Goal: Task Accomplishment & Management: Use online tool/utility

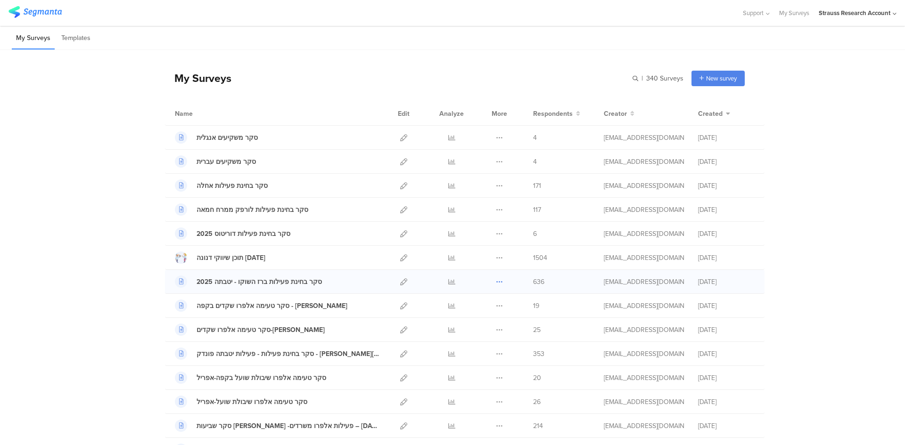
click at [496, 283] on icon at bounding box center [499, 281] width 7 height 7
click at [474, 305] on button "Duplicate" at bounding box center [481, 305] width 52 height 17
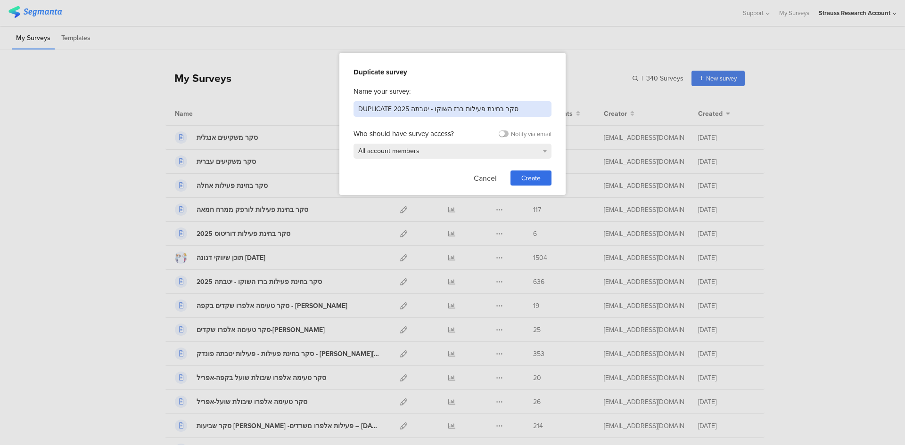
click at [371, 107] on input "DUPLICATE 2025 סקר בחינת פעילות ברז השוקו - יטבתה" at bounding box center [452, 109] width 198 height 16
drag, startPoint x: 425, startPoint y: 108, endPoint x: 377, endPoint y: 108, distance: 47.6
click at [377, 108] on input "2025 סקר בחינת פעילות ברז השוקו - יטבתה" at bounding box center [452, 109] width 198 height 16
type input "2025 סקר בחינת פעילות pro"
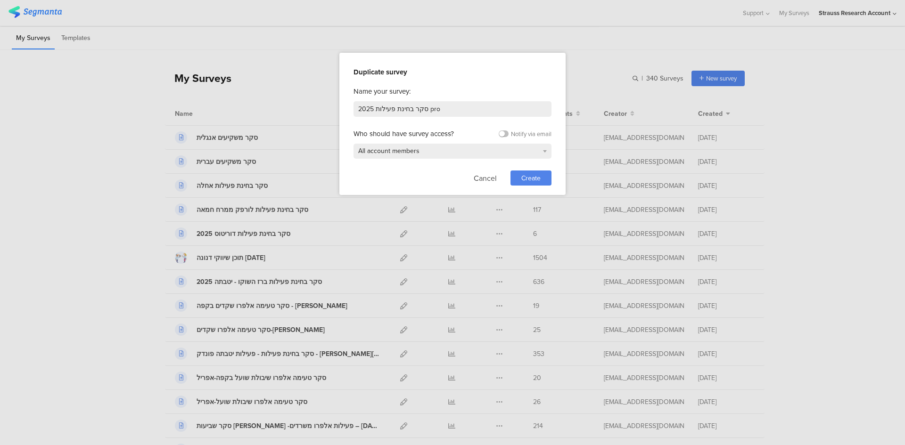
click at [524, 177] on span "Create" at bounding box center [530, 178] width 19 height 10
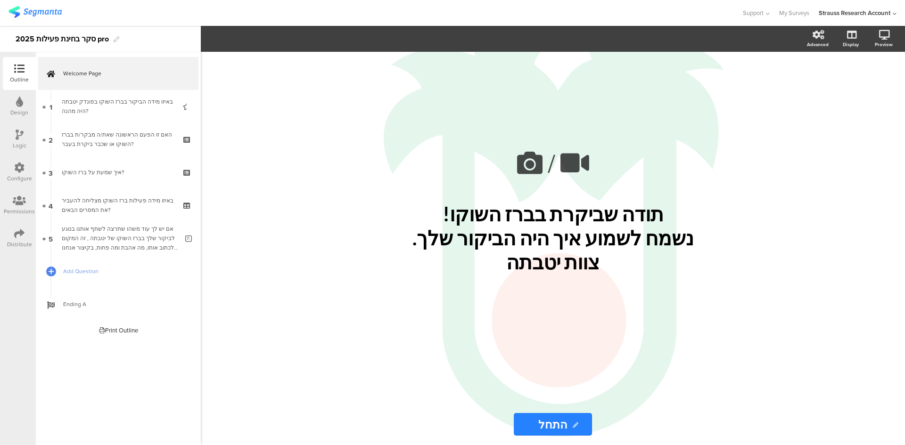
click at [18, 172] on icon at bounding box center [19, 168] width 10 height 10
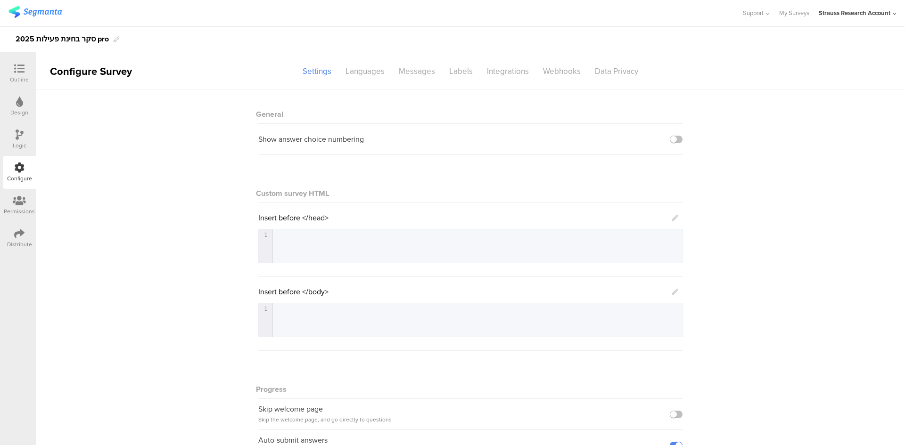
click at [16, 237] on icon at bounding box center [19, 234] width 10 height 10
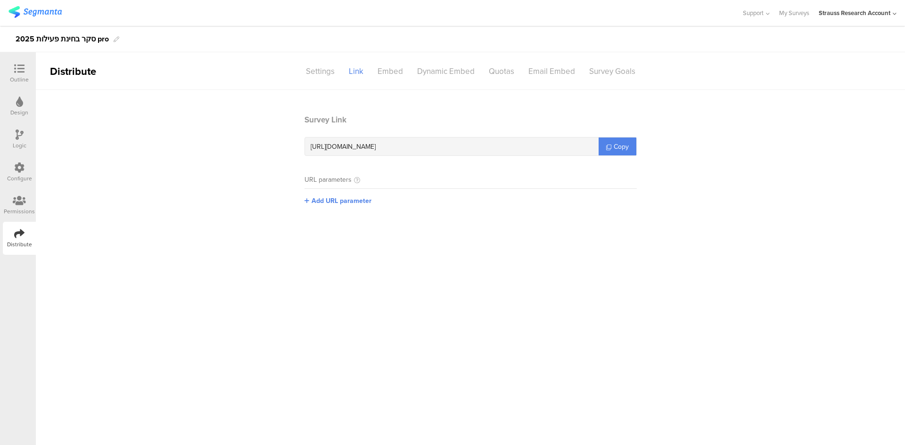
click at [18, 100] on icon at bounding box center [19, 102] width 7 height 10
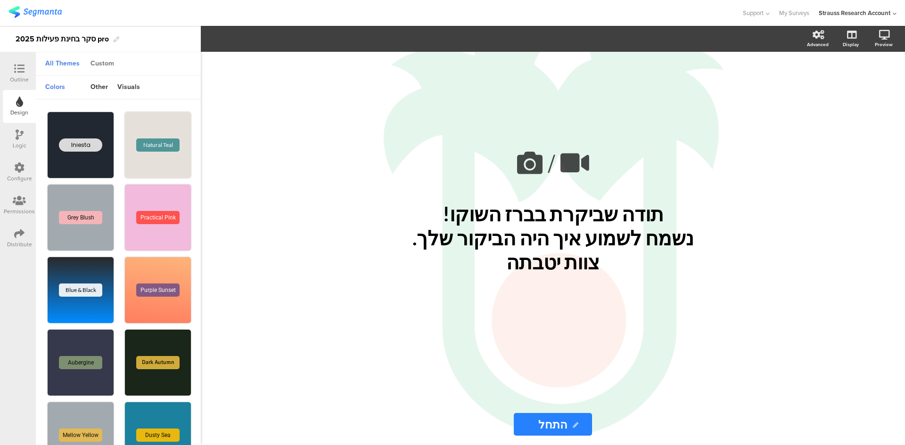
click at [102, 66] on div "Custom" at bounding box center [102, 64] width 33 height 16
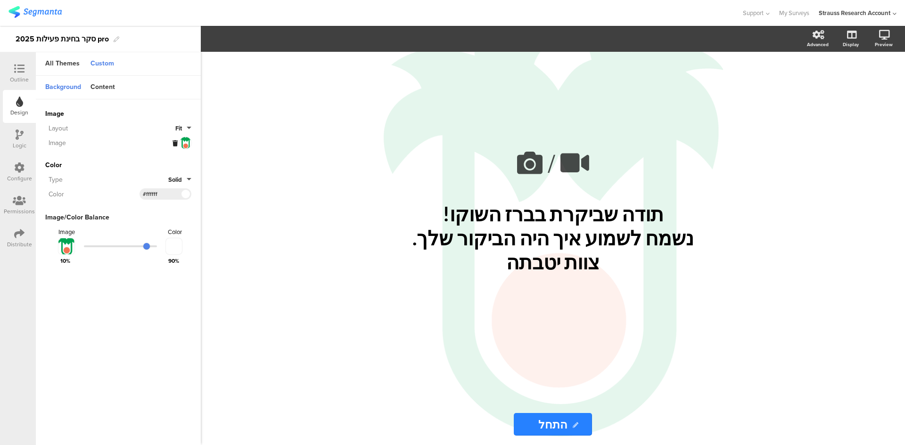
click at [174, 141] on icon at bounding box center [174, 143] width 5 height 6
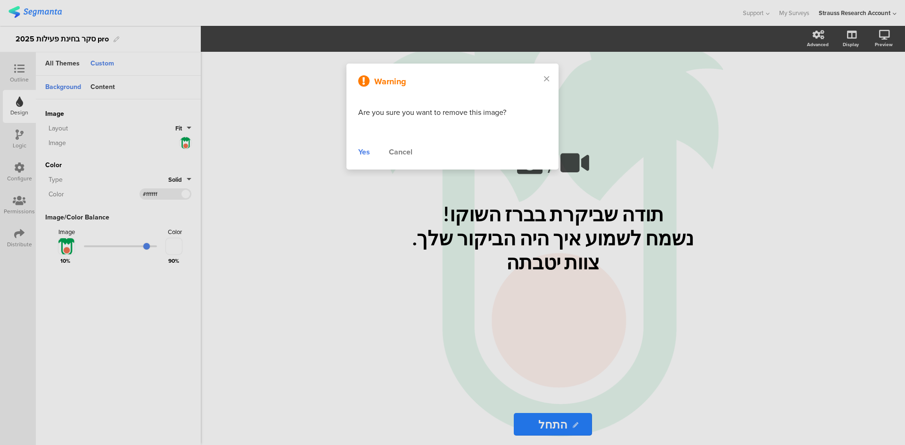
click at [365, 152] on div "Yes" at bounding box center [364, 152] width 12 height 11
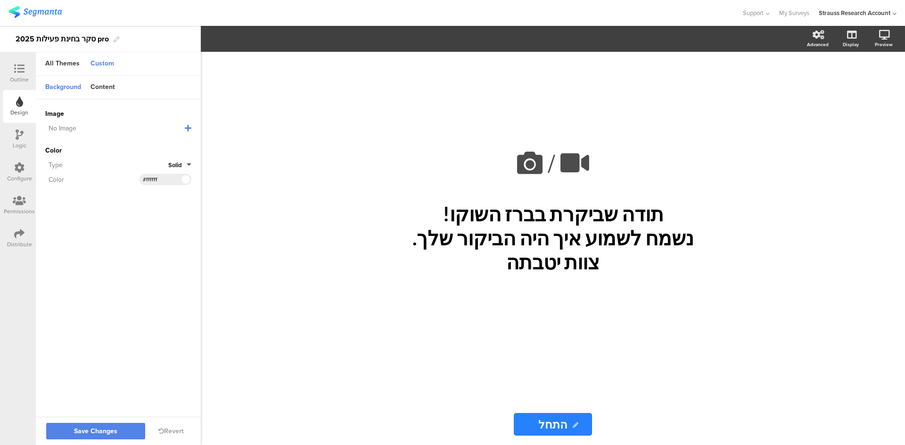
click at [186, 127] on icon at bounding box center [188, 128] width 7 height 8
click at [67, 177] on span "Upload File" at bounding box center [62, 177] width 35 height 10
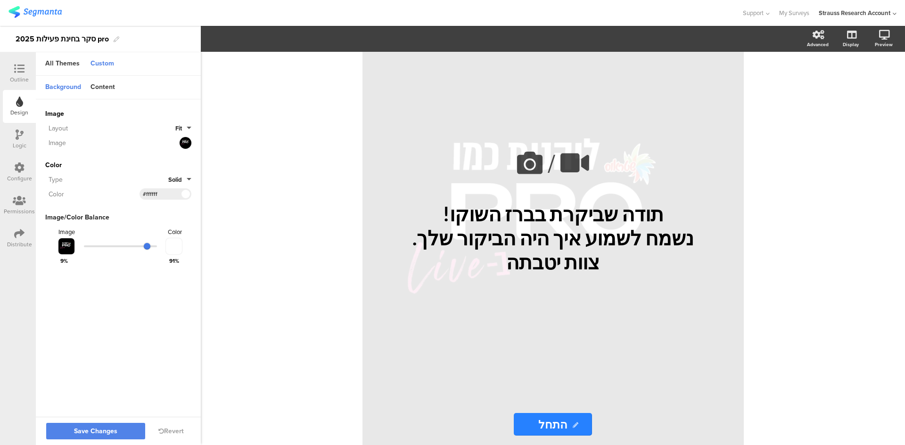
click at [148, 247] on input "range" at bounding box center [120, 246] width 73 height 2
click at [40, 53] on div "All Themes Custom" at bounding box center [118, 64] width 165 height 24
click at [16, 68] on icon at bounding box center [19, 69] width 10 height 10
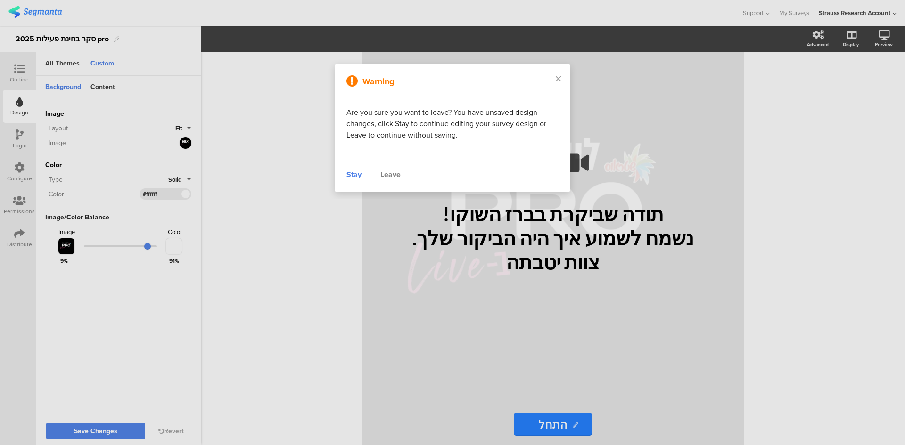
click at [360, 172] on div "Stay" at bounding box center [353, 174] width 15 height 11
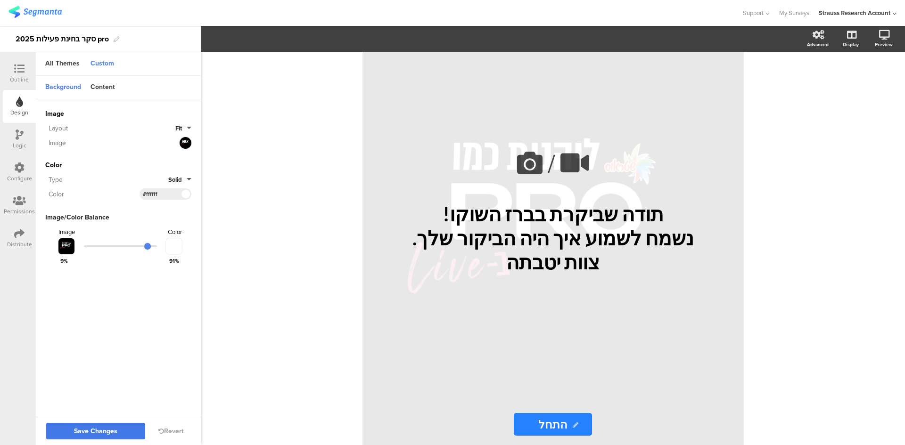
click at [113, 432] on span "Save Changes" at bounding box center [95, 432] width 43 height 0
click at [20, 67] on icon at bounding box center [19, 69] width 10 height 10
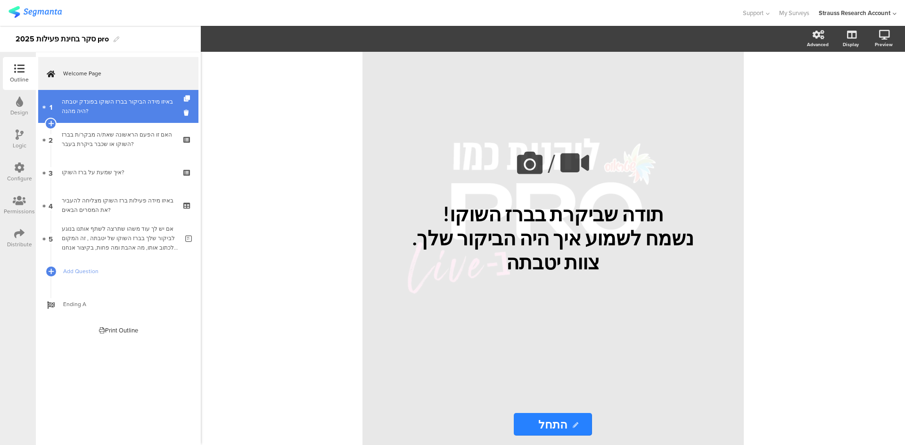
click at [140, 98] on div "באיזו מידה הביקור בברז השוקו בפונדק יטבתה היה מהנה?" at bounding box center [118, 106] width 113 height 19
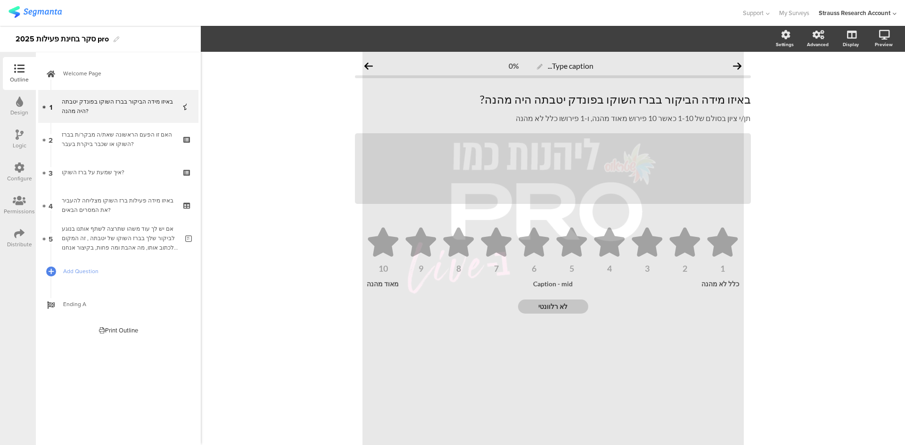
click at [20, 100] on icon at bounding box center [19, 102] width 7 height 10
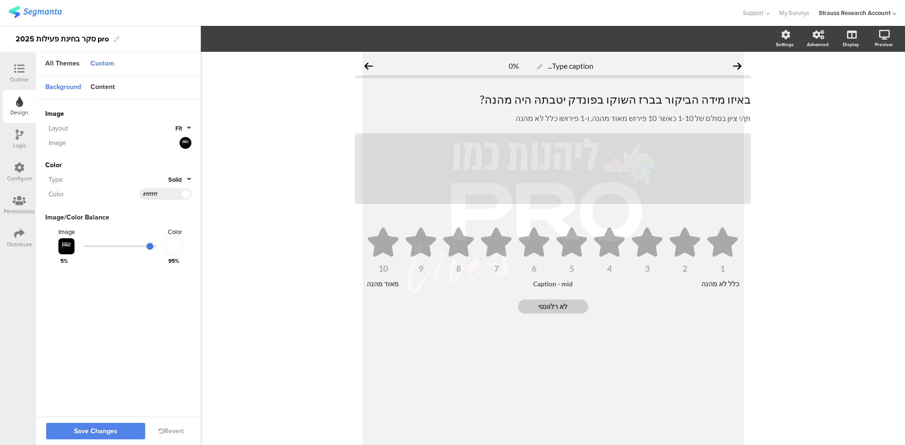
click at [150, 246] on input "range" at bounding box center [120, 246] width 73 height 2
click at [93, 432] on span "Save Changes" at bounding box center [95, 432] width 43 height 0
click at [23, 65] on icon at bounding box center [19, 69] width 10 height 10
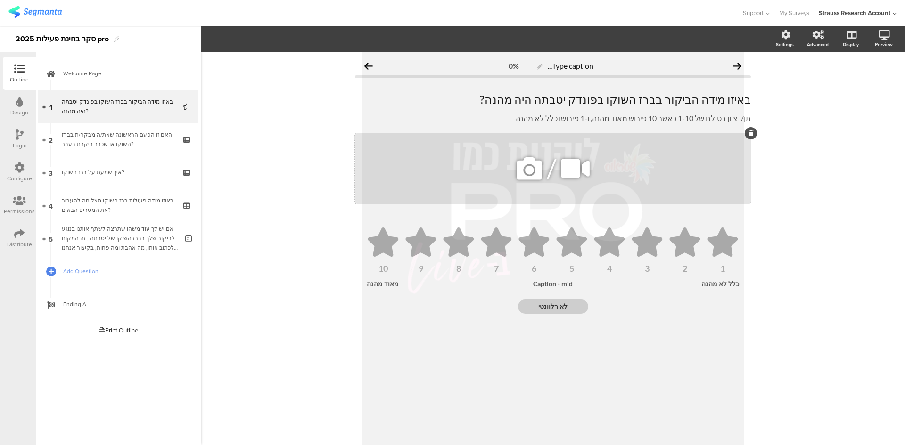
click at [751, 131] on icon at bounding box center [750, 134] width 5 height 6
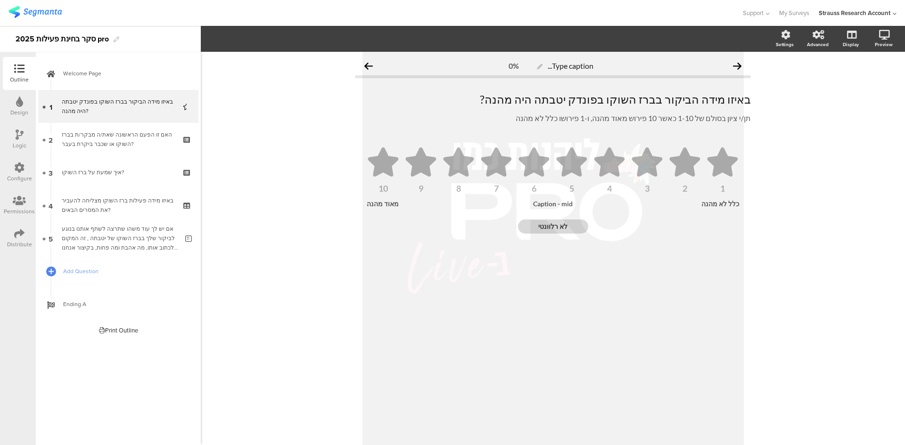
click at [19, 72] on icon at bounding box center [19, 69] width 10 height 10
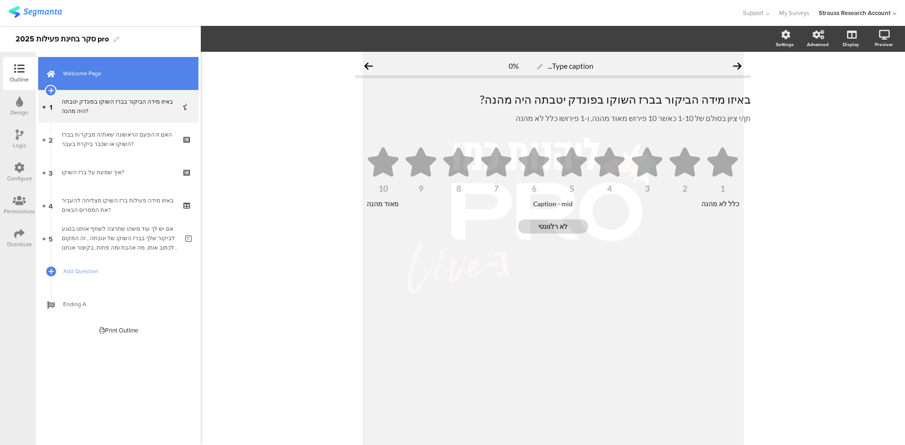
click at [123, 71] on span "Welcome Page" at bounding box center [123, 73] width 121 height 9
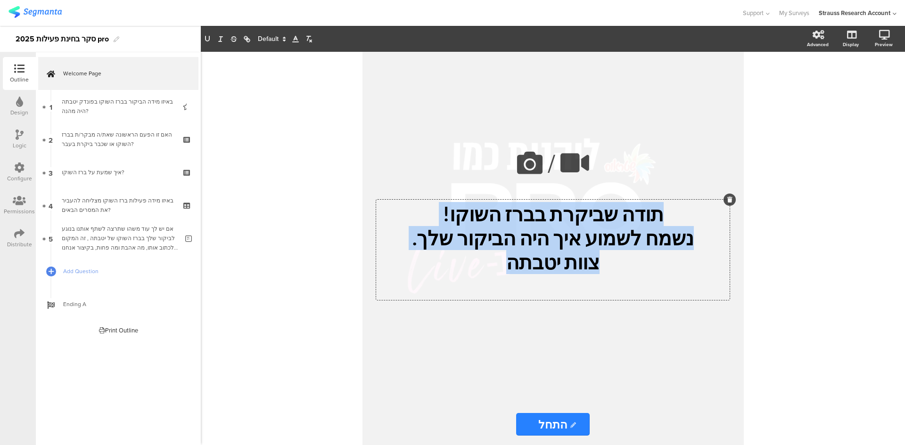
drag, startPoint x: 648, startPoint y: 220, endPoint x: 449, endPoint y: 264, distance: 204.7
click at [434, 264] on div "תודה שביקרת בברז השוקו! נשמח לשמוע איך היה הביקור שלך. צוות יטבתה תודה שביקרת ב…" at bounding box center [552, 250] width 353 height 100
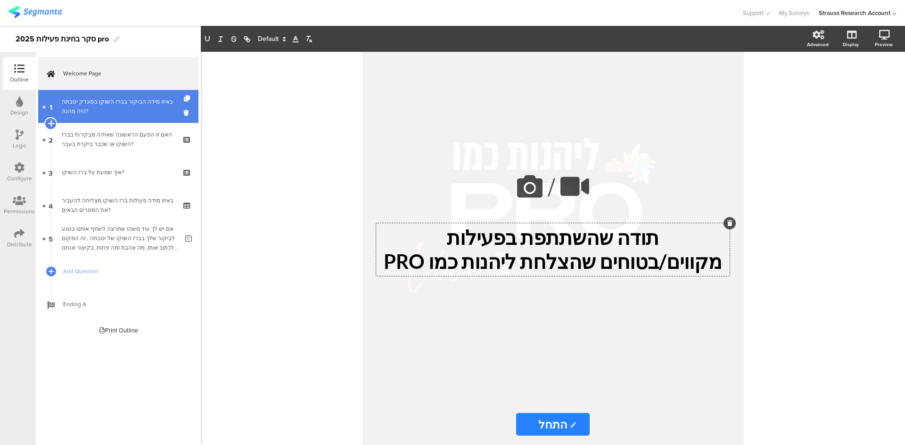
click at [50, 123] on icon at bounding box center [51, 123] width 6 height 8
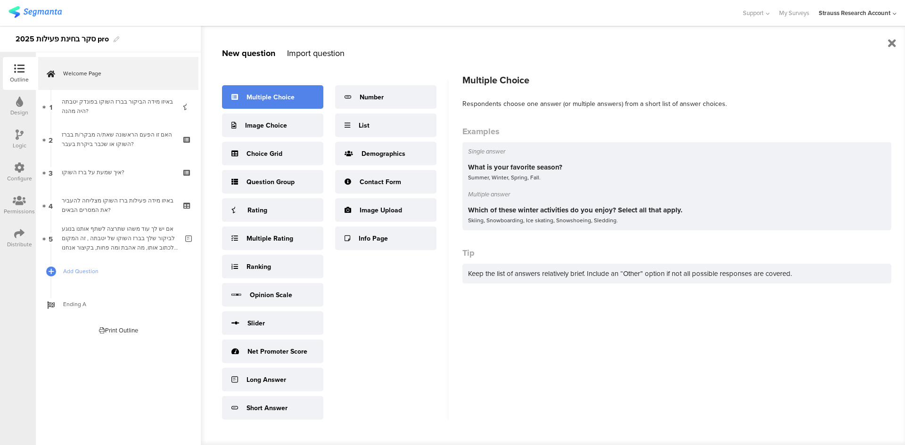
click at [260, 99] on div "Multiple Choice" at bounding box center [270, 97] width 48 height 10
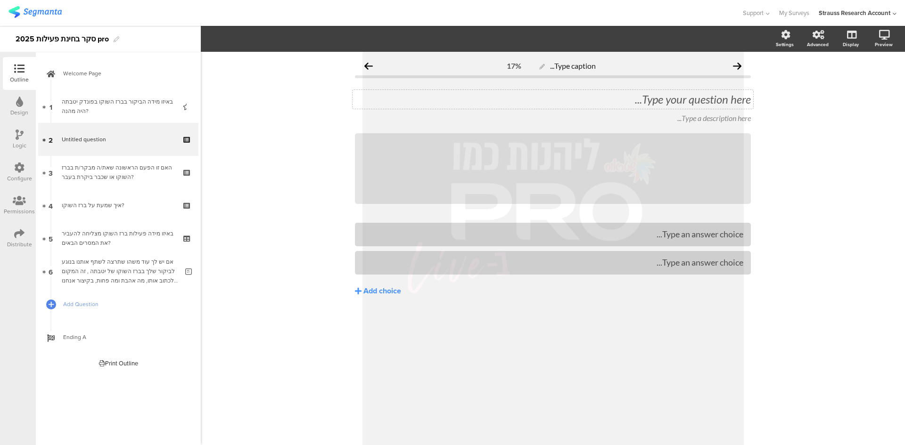
click at [679, 96] on div "Type your question here..." at bounding box center [552, 99] width 401 height 19
click at [723, 119] on div "Type a description here..." at bounding box center [552, 118] width 401 height 15
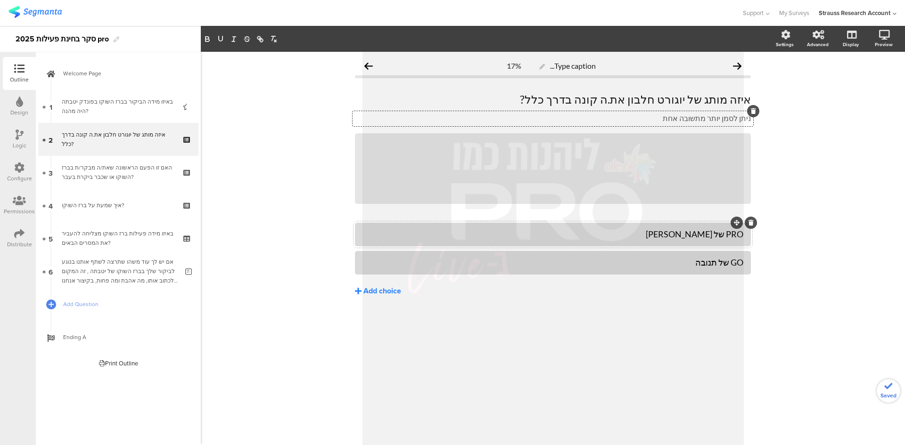
click at [362, 294] on button "Add choice" at bounding box center [553, 291] width 396 height 24
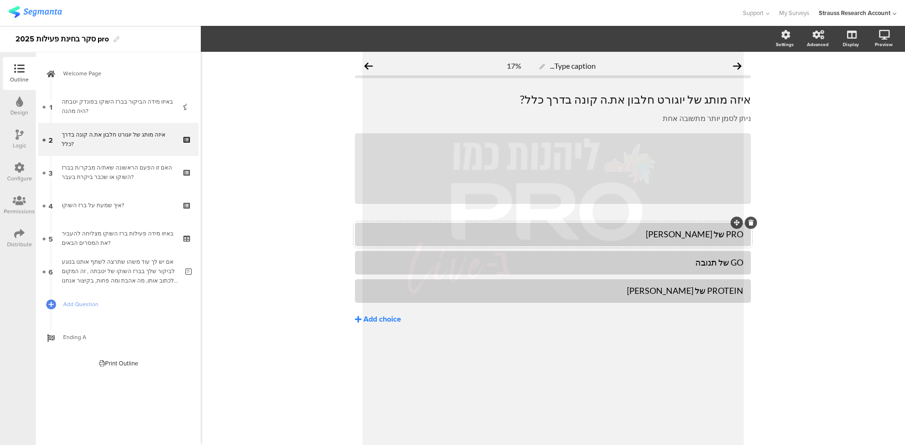
click at [359, 319] on icon at bounding box center [358, 320] width 7 height 8
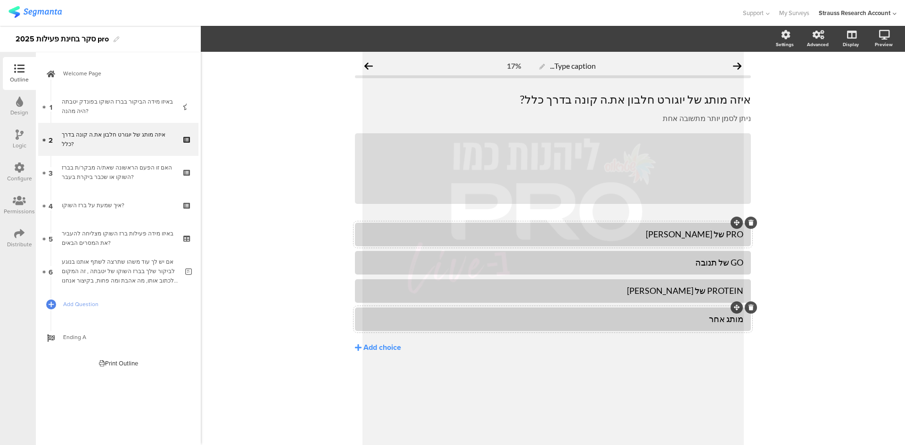
click at [800, 211] on div "Type caption... 17% איזה מותג של [PERSON_NAME] חלבון את.ה קונה בדרך כלל? איזה מ…" at bounding box center [553, 248] width 704 height 393
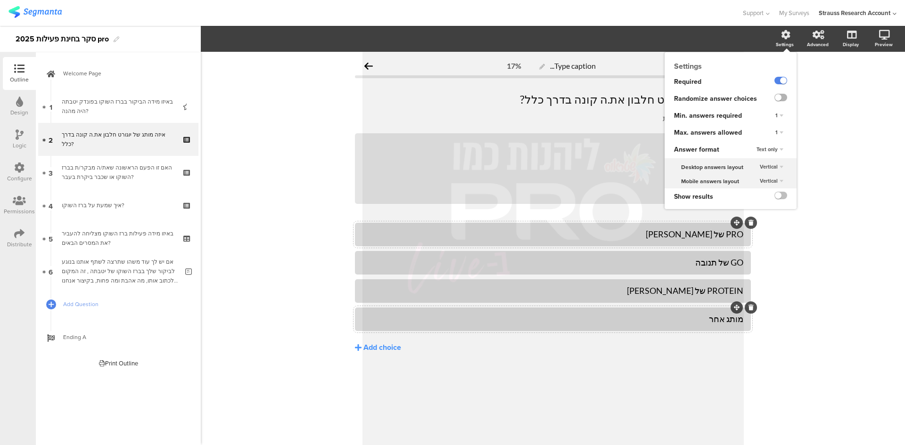
click at [781, 98] on label at bounding box center [780, 98] width 13 height 8
click at [0, 0] on input "checkbox" at bounding box center [0, 0] width 0 height 0
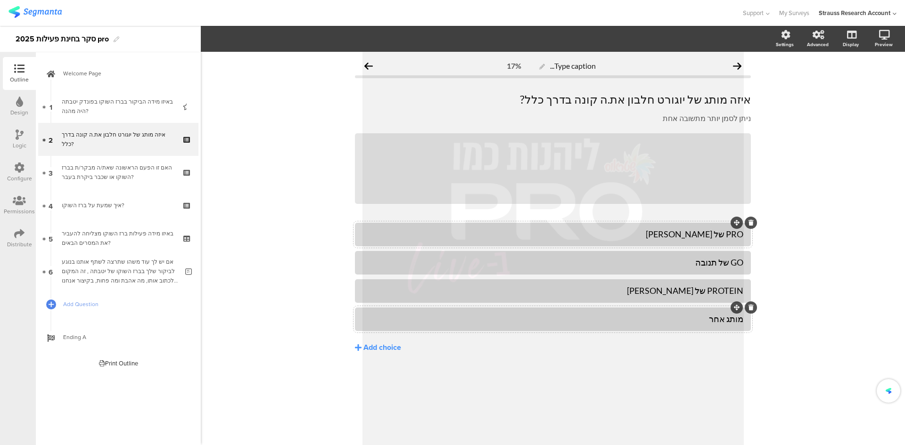
click at [682, 319] on div "מותג אחר" at bounding box center [552, 319] width 381 height 11
click at [284, 32] on section "Pin in place Exclusive answer Allow commenting Choice options Settings Advanced…" at bounding box center [553, 39] width 704 height 26
click at [283, 35] on icon "button" at bounding box center [284, 39] width 9 height 8
click at [310, 62] on span at bounding box center [310, 64] width 14 height 8
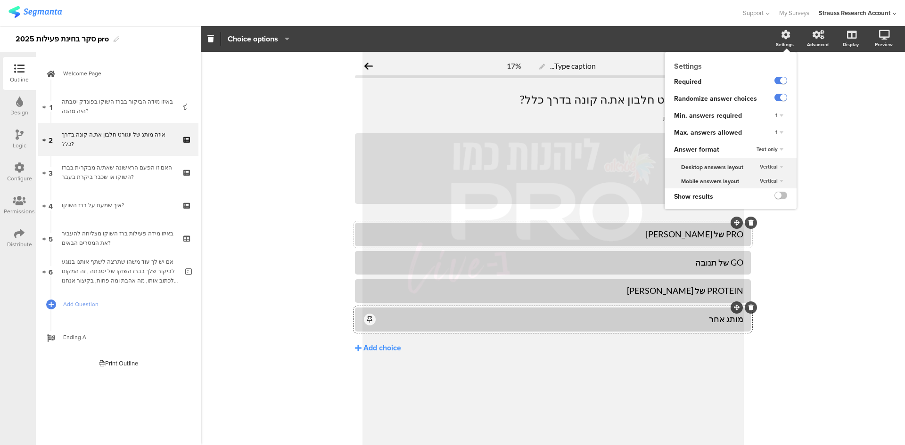
click at [780, 131] on div "1" at bounding box center [779, 132] width 16 height 11
click at [756, 180] on div "4" at bounding box center [766, 181] width 56 height 10
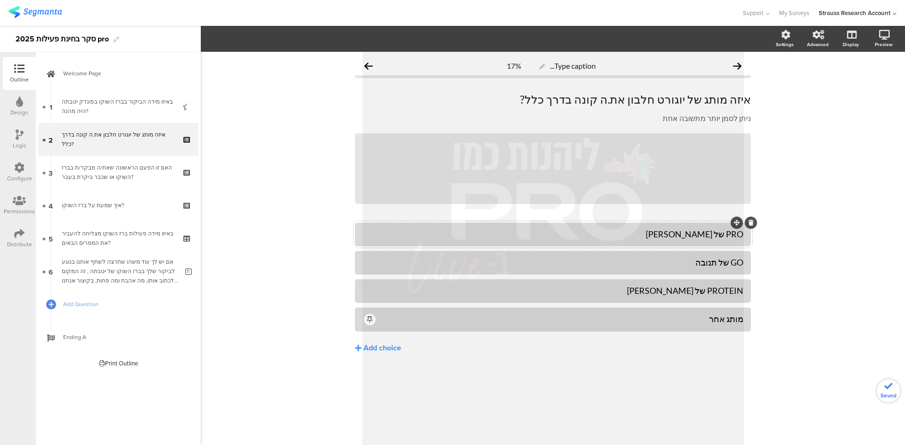
click at [860, 199] on div "Type caption... 17% איזה מותג של [PERSON_NAME] חלבון את.ה קונה בדרך כלל? איזה מ…" at bounding box center [553, 248] width 704 height 393
click at [750, 131] on icon at bounding box center [750, 134] width 5 height 6
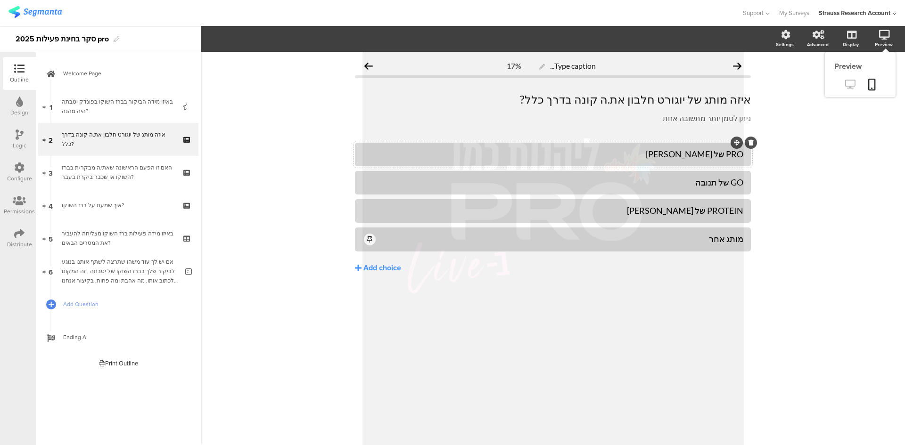
click at [854, 82] on icon at bounding box center [850, 84] width 10 height 9
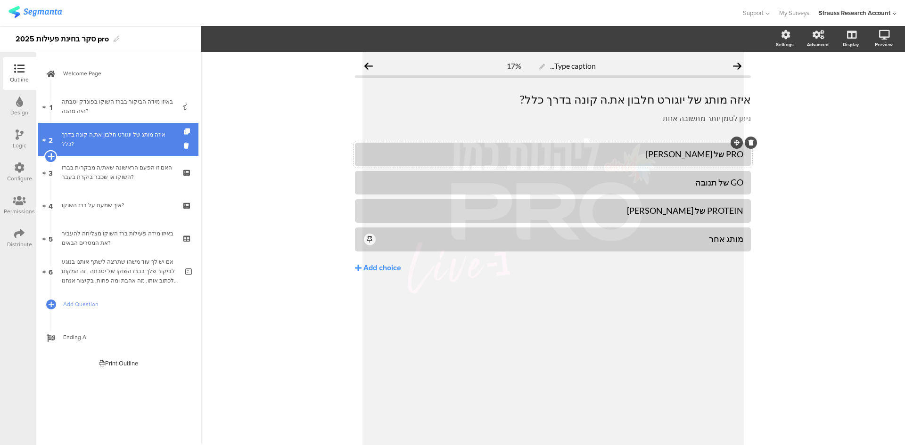
click at [52, 154] on icon at bounding box center [51, 156] width 6 height 8
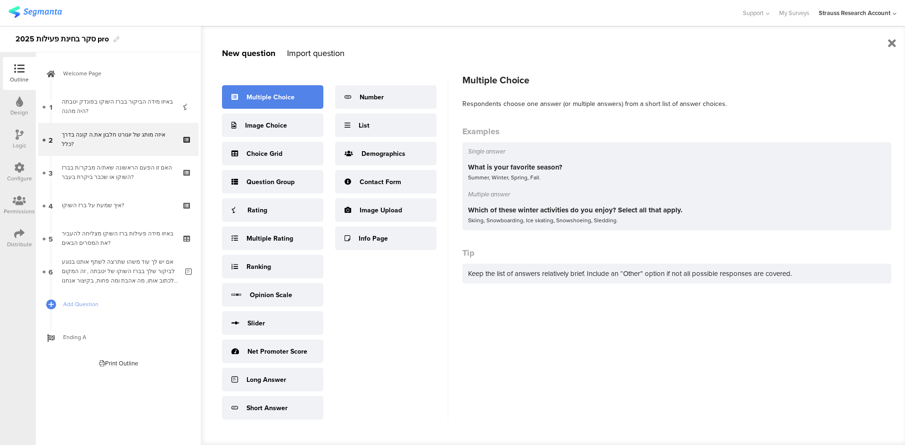
click at [270, 97] on div "Multiple Choice" at bounding box center [270, 97] width 48 height 10
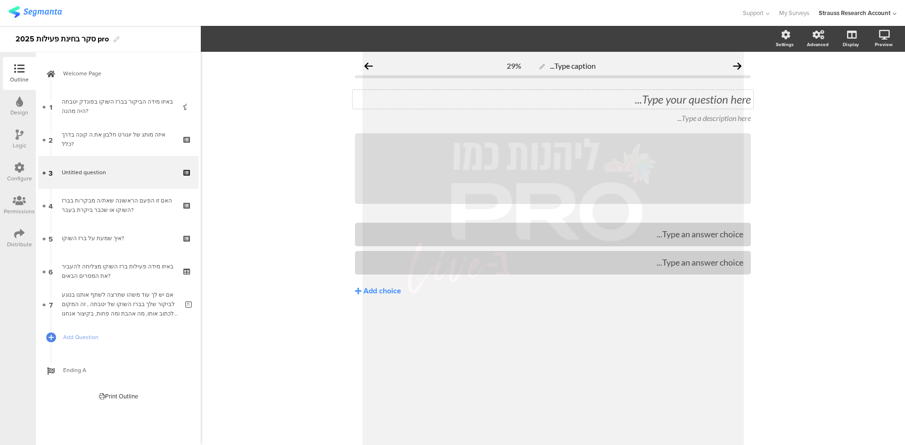
click at [697, 100] on div "Type your question here..." at bounding box center [552, 99] width 401 height 19
click at [694, 119] on div "Type a description here..." at bounding box center [552, 118] width 401 height 15
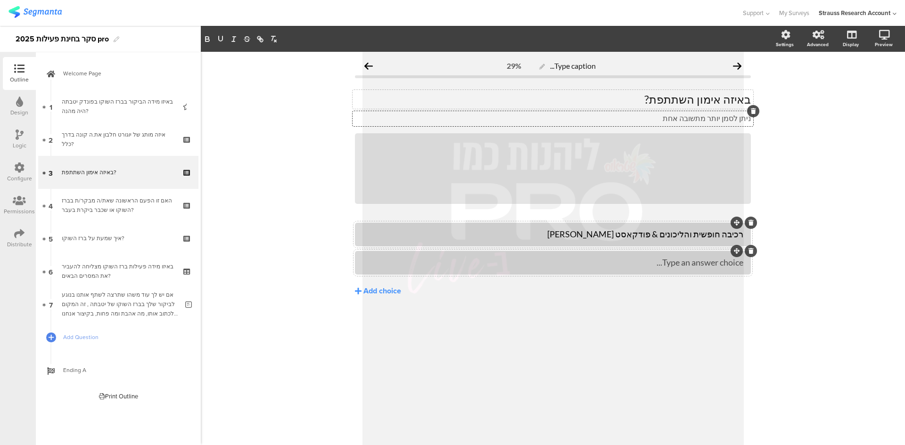
click at [639, 258] on div "Type an answer choice..." at bounding box center [552, 262] width 381 height 11
click at [357, 292] on icon at bounding box center [358, 291] width 7 height 8
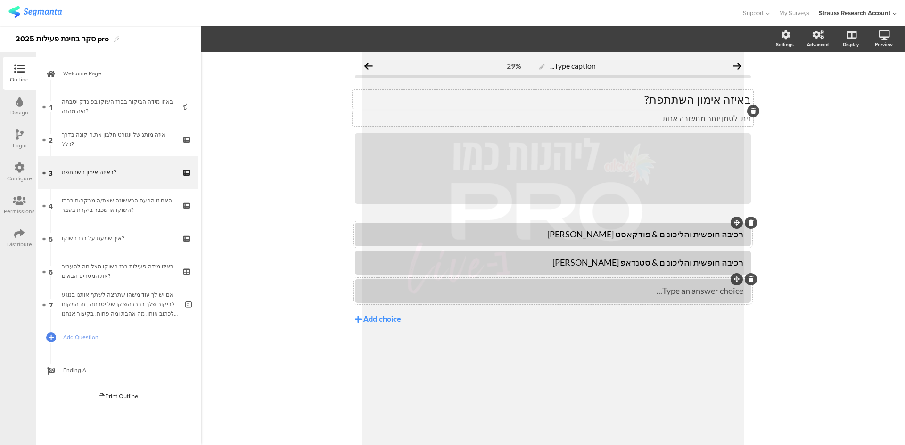
click at [643, 283] on div at bounding box center [553, 291] width 396 height 24
click at [644, 292] on div "Type an answer choice..." at bounding box center [552, 291] width 381 height 11
click at [360, 320] on icon at bounding box center [358, 320] width 7 height 8
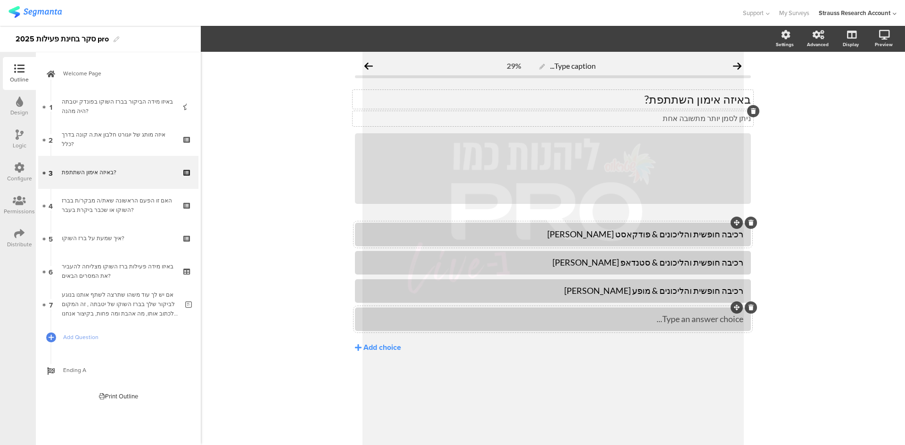
click at [643, 314] on div "Type an answer choice..." at bounding box center [552, 319] width 381 height 11
click at [359, 346] on icon at bounding box center [358, 348] width 7 height 8
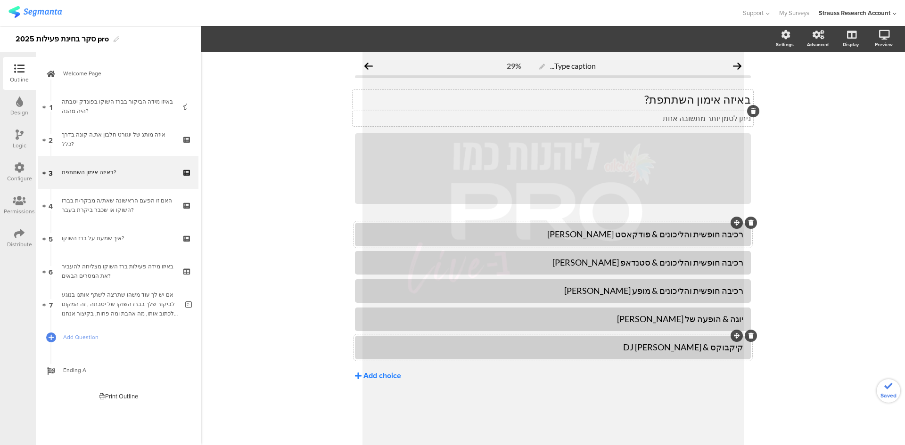
click at [360, 376] on icon at bounding box center [358, 376] width 7 height 8
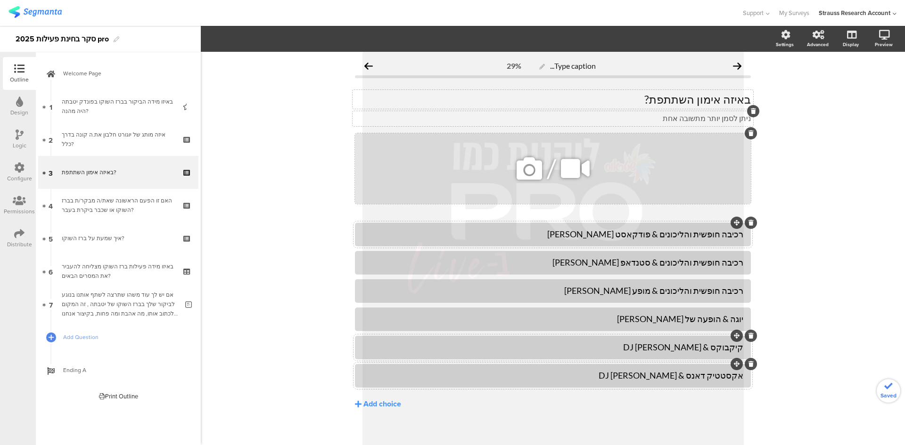
click at [745, 136] on div at bounding box center [750, 133] width 12 height 12
click at [293, 233] on div "Type caption... 29% באיזה אימון השתתפת? באיזה אימון השתתפת? ניתן לסמן יותר מתשו…" at bounding box center [553, 253] width 704 height 402
click at [748, 131] on icon at bounding box center [750, 134] width 5 height 6
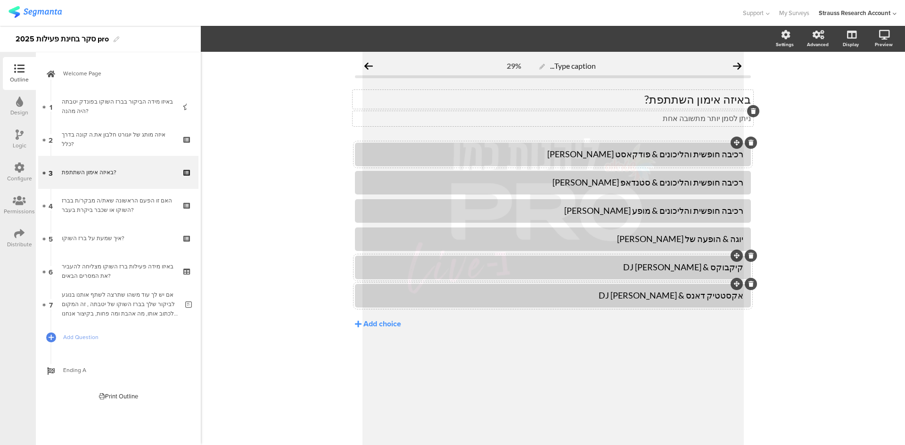
click at [20, 108] on div "Design" at bounding box center [19, 112] width 18 height 8
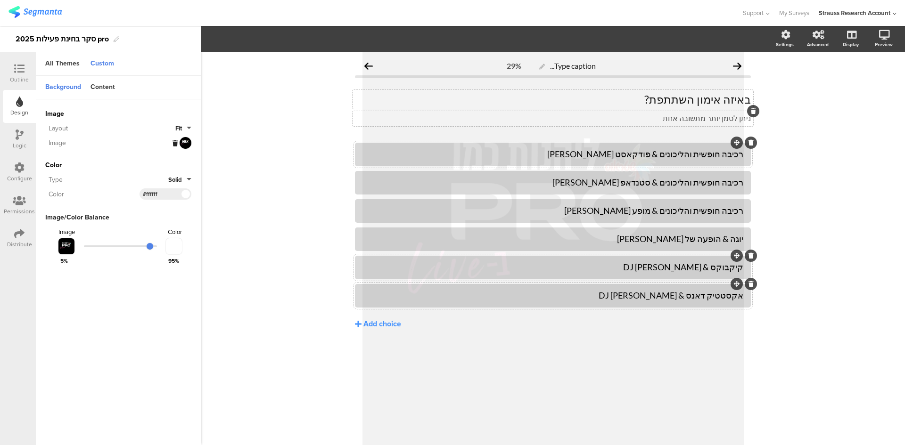
click at [185, 127] on button "Fit" at bounding box center [183, 128] width 16 height 9
click at [144, 151] on button "Fill" at bounding box center [156, 150] width 71 height 20
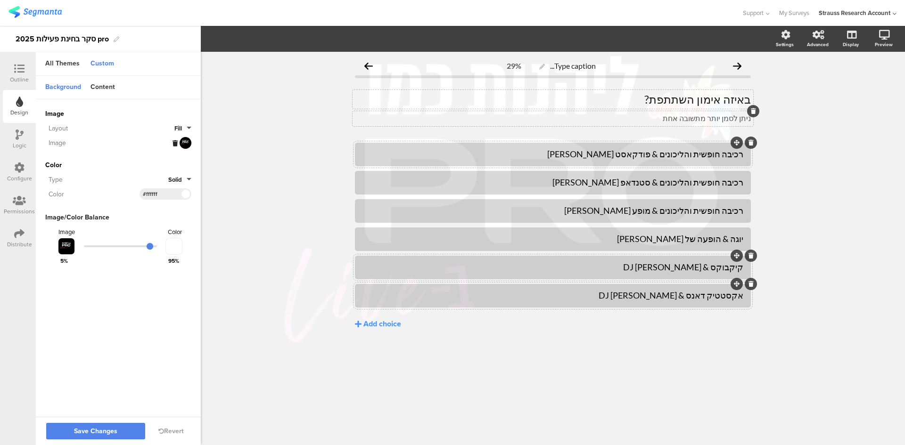
click at [186, 126] on button "Fill" at bounding box center [182, 128] width 17 height 9
click at [141, 168] on button "Tiled" at bounding box center [156, 170] width 71 height 20
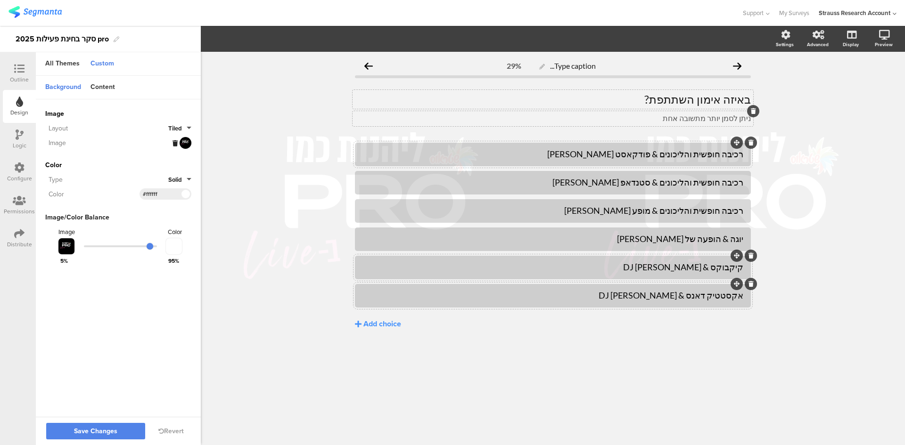
click at [188, 126] on button "Tiled" at bounding box center [179, 128] width 23 height 9
click at [165, 186] on button "Centered" at bounding box center [156, 190] width 71 height 20
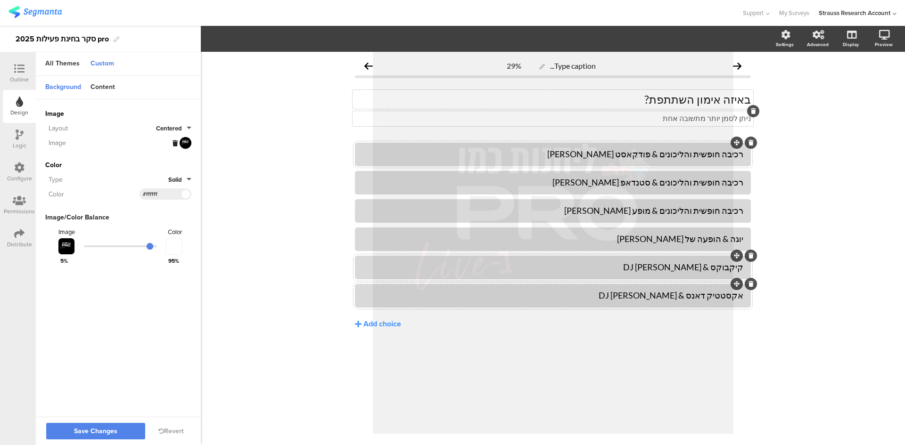
click at [189, 130] on button "Centered" at bounding box center [173, 128] width 35 height 9
click at [155, 152] on button "Fill" at bounding box center [156, 150] width 71 height 20
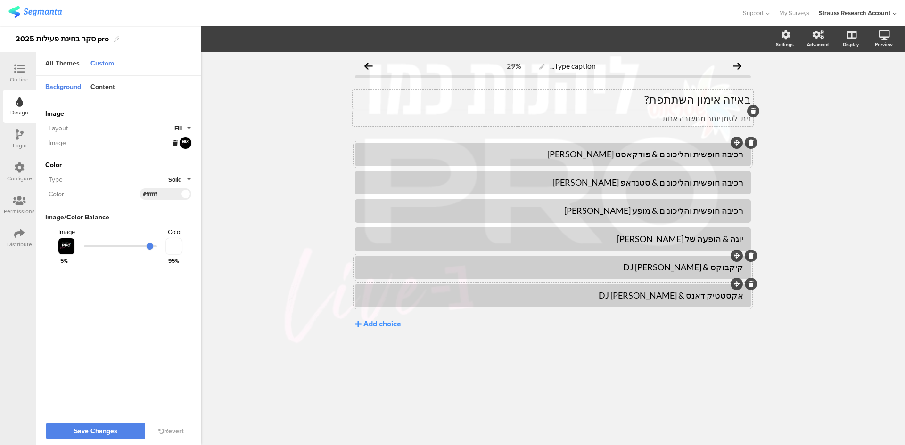
click at [189, 127] on button "Fill" at bounding box center [182, 128] width 17 height 9
click at [159, 168] on button "Tiled" at bounding box center [156, 170] width 71 height 20
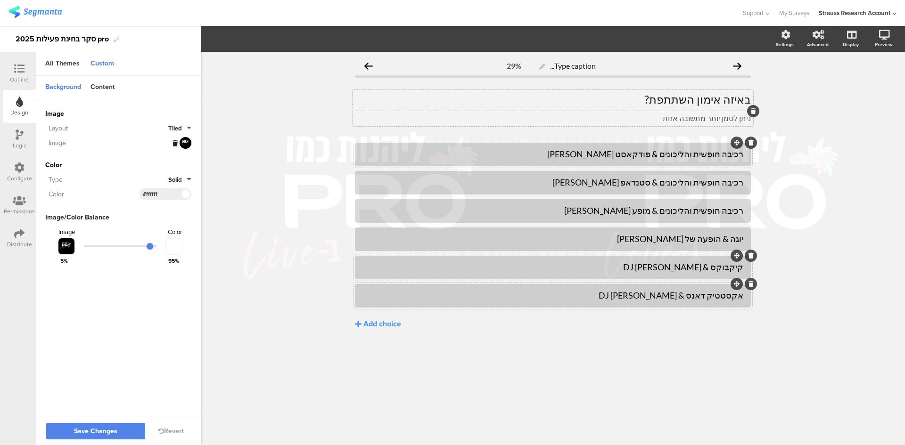
click at [211, 295] on div "Type caption... 29% באיזה אימון השתתפת? באיזה אימון השתתפת? ניתן לסמן יותר מתשו…" at bounding box center [553, 248] width 704 height 393
click at [20, 69] on icon at bounding box center [19, 69] width 10 height 10
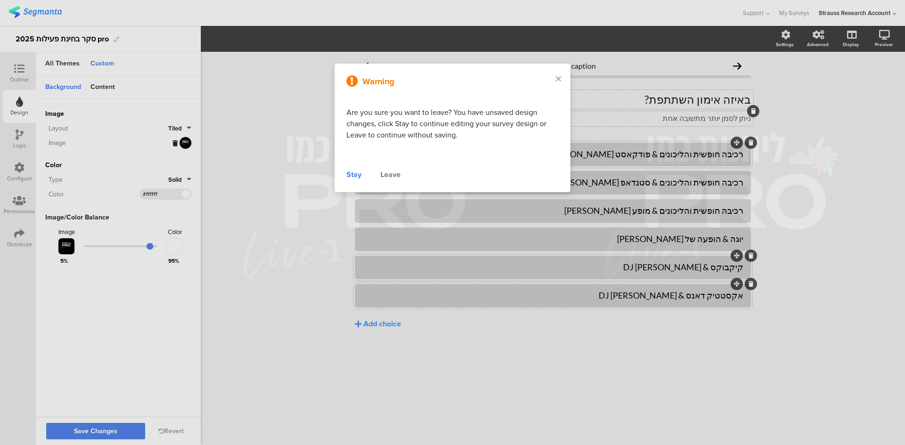
click at [355, 181] on div "Warning Are you sure you want to leave? You have unsaved design changes, click …" at bounding box center [453, 128] width 236 height 129
click at [357, 174] on div "Stay" at bounding box center [353, 174] width 15 height 11
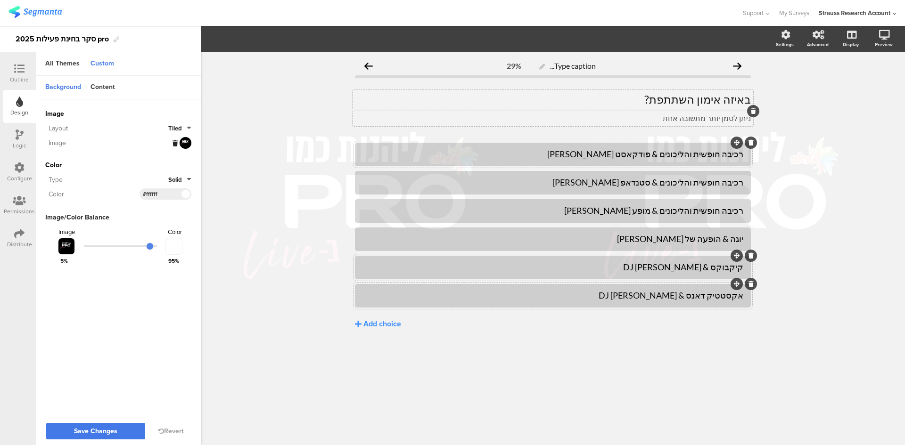
click at [95, 432] on span "Save Changes" at bounding box center [95, 432] width 43 height 0
click at [24, 67] on icon at bounding box center [19, 69] width 10 height 10
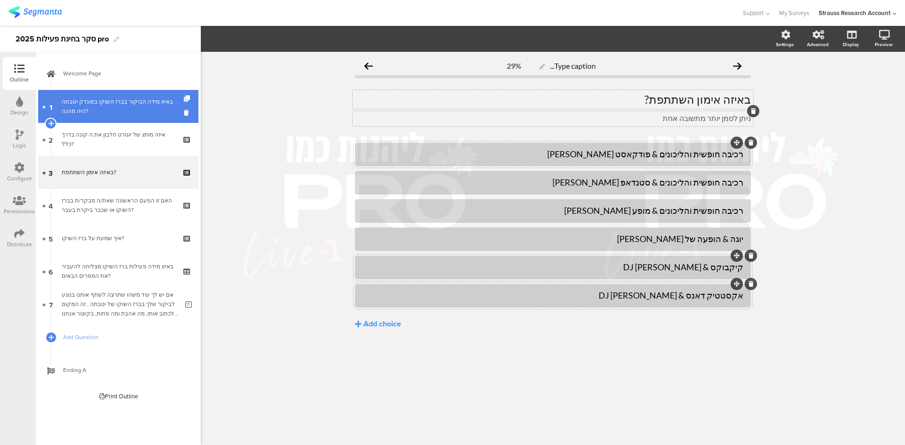
click at [155, 95] on link "1 באיזו מידה הביקור בברז השוקו בפונדק יטבתה היה מהנה?" at bounding box center [118, 106] width 160 height 33
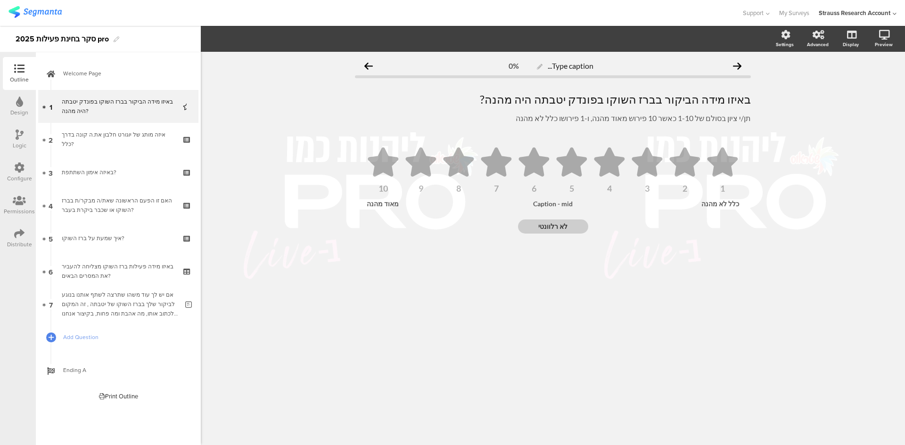
click at [618, 88] on div "באיזו מידה הביקור בברז השוקו בפונדק יטבתה היה מהנה? באיזו מידה הביקור בברז השוק…" at bounding box center [553, 108] width 396 height 50
click at [613, 98] on div "באיזו מידה הביקור בברז השוקו בפונדק יטבתה היה מהנה? באיזו מידה הביקור בברז השוק…" at bounding box center [552, 99] width 401 height 19
click at [613, 97] on p "באיזו מידה הביקור בברז השוקו בפונדק יטבתה היה מהנה?" at bounding box center [553, 99] width 396 height 14
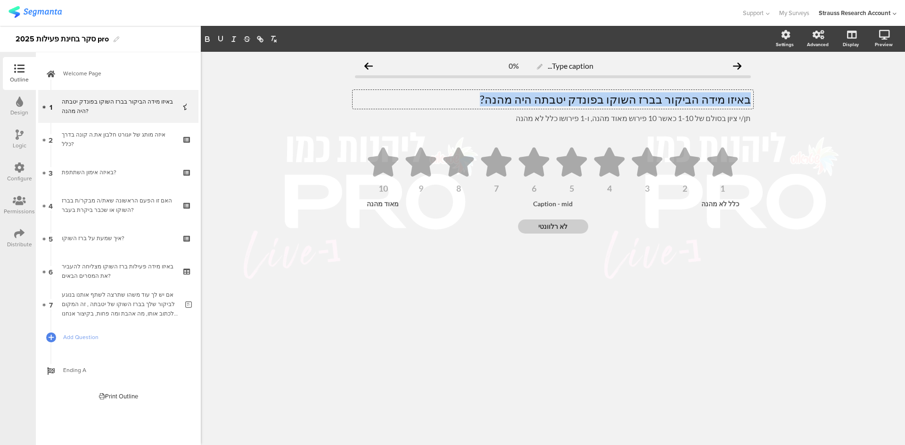
click at [613, 97] on p "באיזו מידה הביקור בברז השוקו בפונדק יטבתה היה מהנה?" at bounding box center [553, 99] width 396 height 14
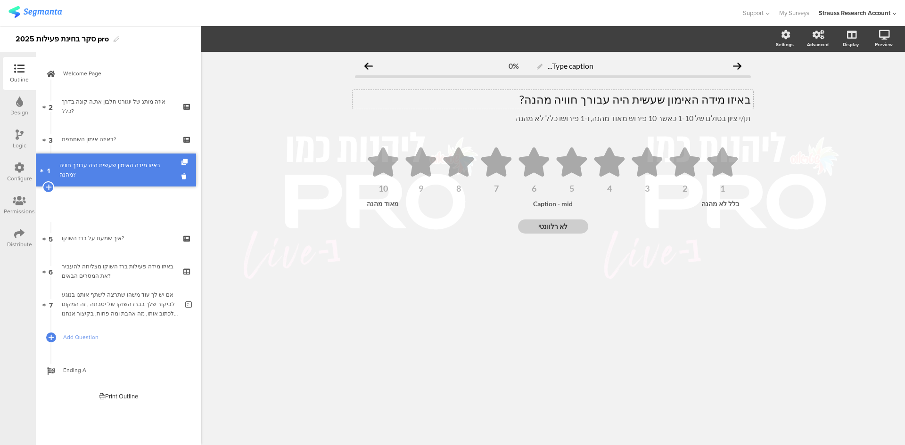
drag, startPoint x: 88, startPoint y: 111, endPoint x: 114, endPoint y: 174, distance: 68.5
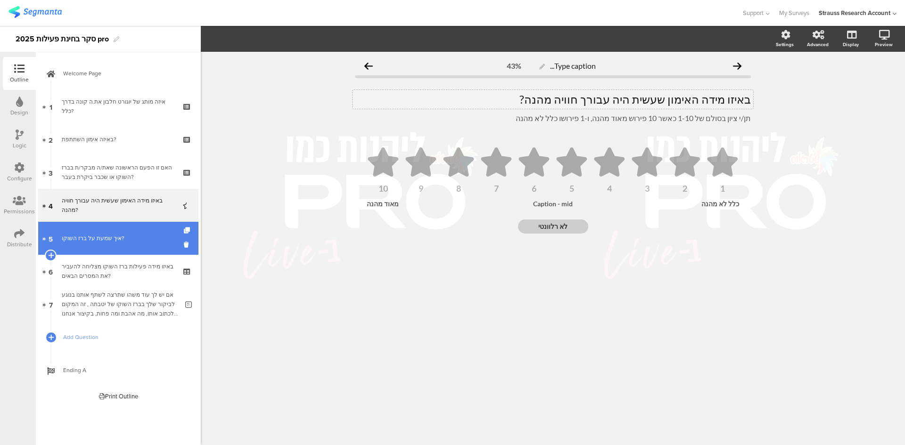
drag, startPoint x: 106, startPoint y: 231, endPoint x: 105, endPoint y: 224, distance: 7.3
click at [116, 233] on link "5 איך שמעת על ברז השוקו?" at bounding box center [118, 238] width 160 height 33
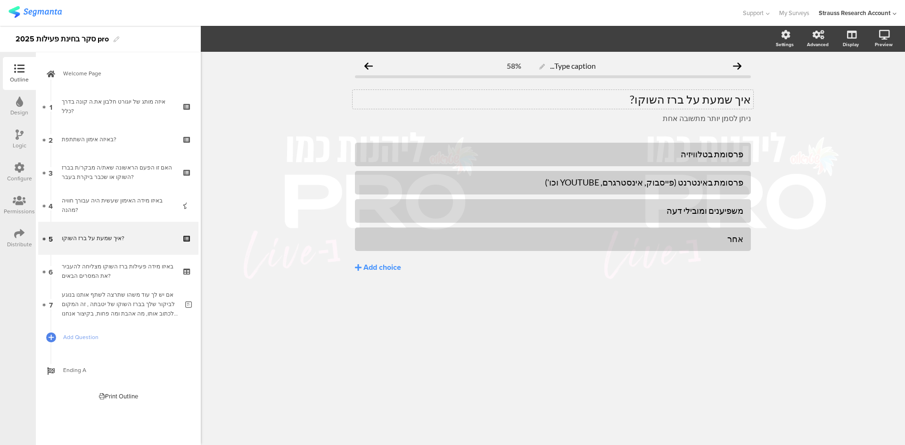
click at [671, 100] on div "איך שמעת על ברז השוקו? איך שמעת על ברז השוקו?" at bounding box center [552, 99] width 401 height 19
click at [671, 100] on p "איך שמעת על ברז השוקו?" at bounding box center [553, 99] width 396 height 14
click at [670, 99] on p "איך שמעת על ברז השוקו?" at bounding box center [553, 99] width 396 height 14
click at [704, 155] on div "פרסומת בטלוויזיה" at bounding box center [552, 154] width 381 height 11
click at [704, 154] on div "פרסומת בטלוויזיה" at bounding box center [552, 154] width 381 height 11
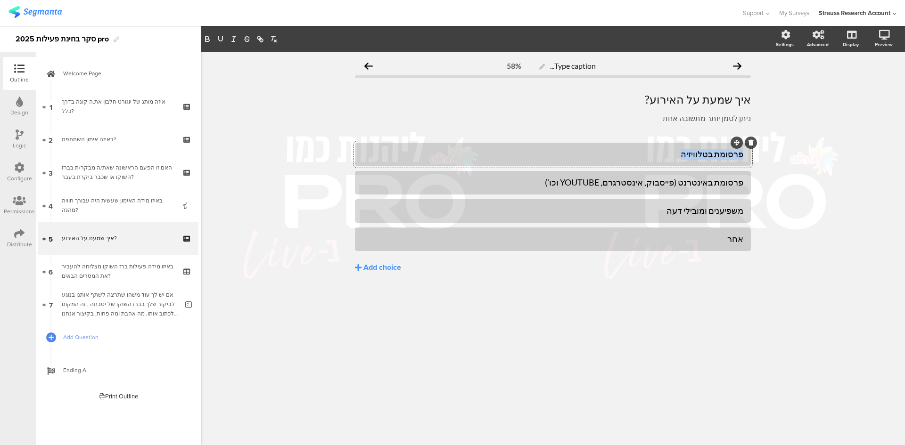
click at [704, 154] on div "פרסומת בטלוויזיה" at bounding box center [552, 154] width 381 height 11
paste div
click at [706, 177] on div "פרסומת באינטרנט (פייסבוק, אינסטרגרם, YOUTUBE וכו')" at bounding box center [552, 183] width 381 height 16
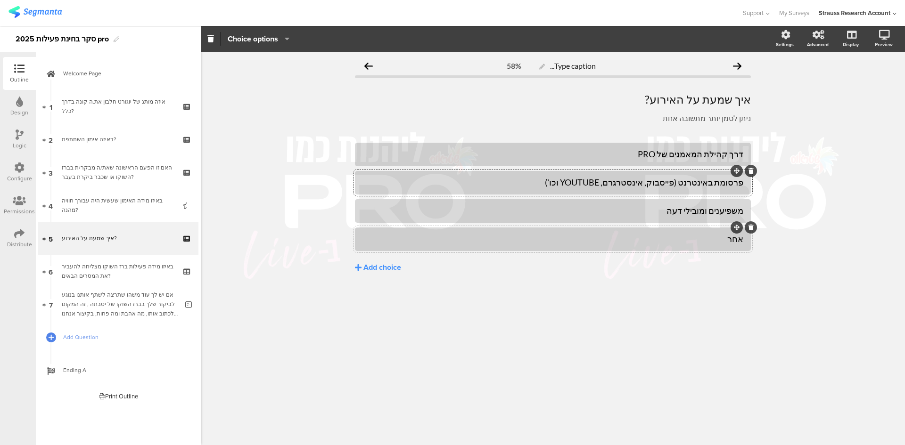
paste div
click at [694, 212] on div "משפיענים ומובילי דעה" at bounding box center [552, 210] width 381 height 11
paste div
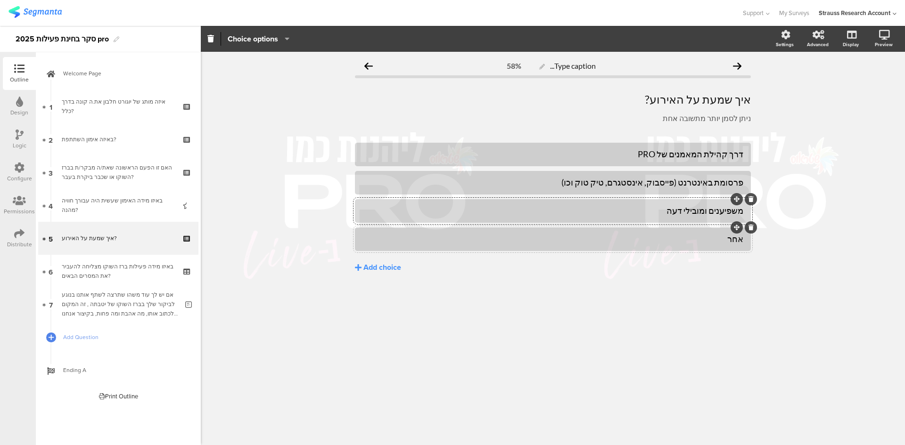
click at [733, 236] on div "אחר" at bounding box center [552, 239] width 381 height 11
click at [733, 235] on div "אחר" at bounding box center [552, 239] width 381 height 11
paste div
click at [360, 268] on icon at bounding box center [358, 268] width 7 height 8
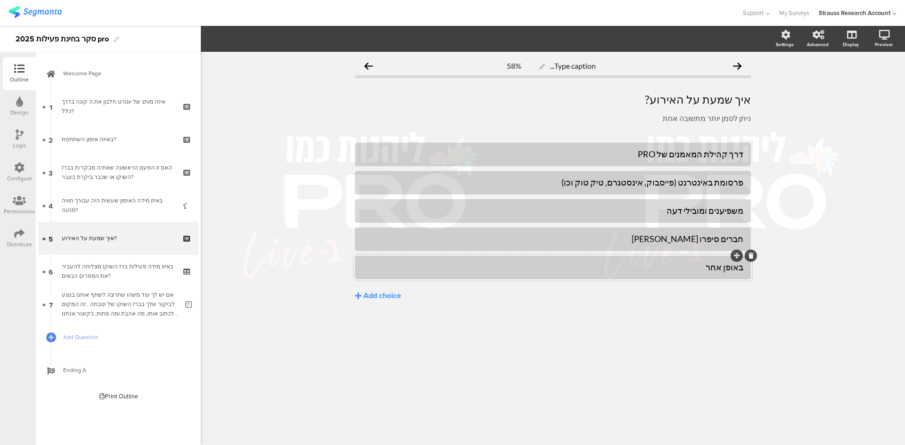
click at [600, 273] on div "באופן אחר" at bounding box center [552, 268] width 381 height 16
click at [282, 42] on span "Choice options" at bounding box center [259, 38] width 62 height 11
click at [311, 64] on span at bounding box center [310, 64] width 14 height 8
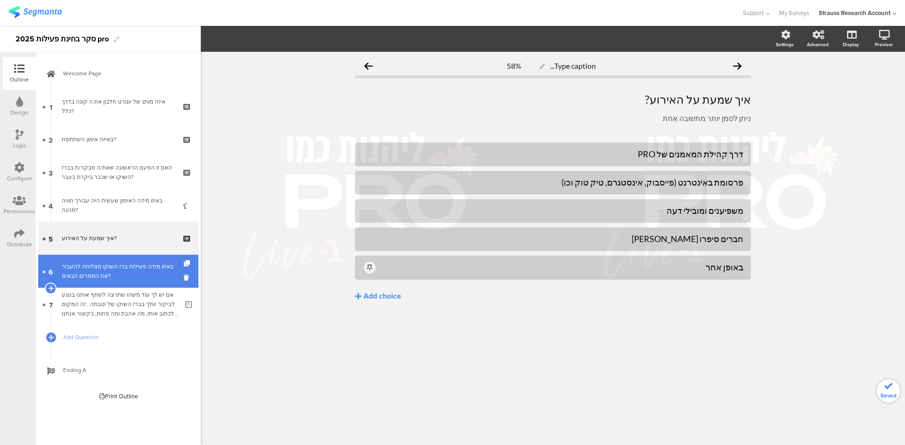
click at [135, 271] on div "באיזו מידה פעילות ברז השוקו מצליחה להעביר את המסרים הבאים?" at bounding box center [118, 271] width 113 height 19
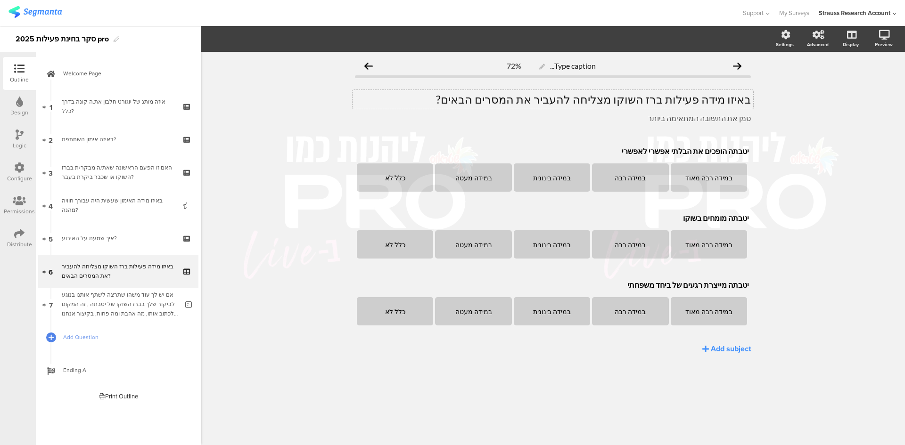
click at [611, 98] on div "באיזו מידה פעילות ברז השוקו מצליחה להעביר את המסרים הבאים? באיזו מידה פעילות בר…" at bounding box center [552, 99] width 401 height 19
click at [611, 98] on p "באיזו מידה פעילות ברז השוקו מצליחה להעביר את המסרים הבאים?" at bounding box center [553, 99] width 396 height 14
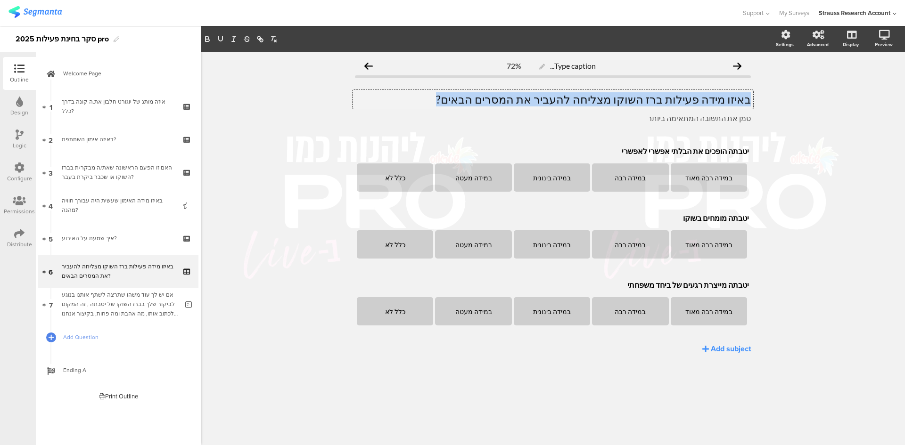
click at [612, 97] on p "באיזו מידה פעילות ברז השוקו מצליחה להעביר את המסרים הבאים?" at bounding box center [553, 99] width 396 height 14
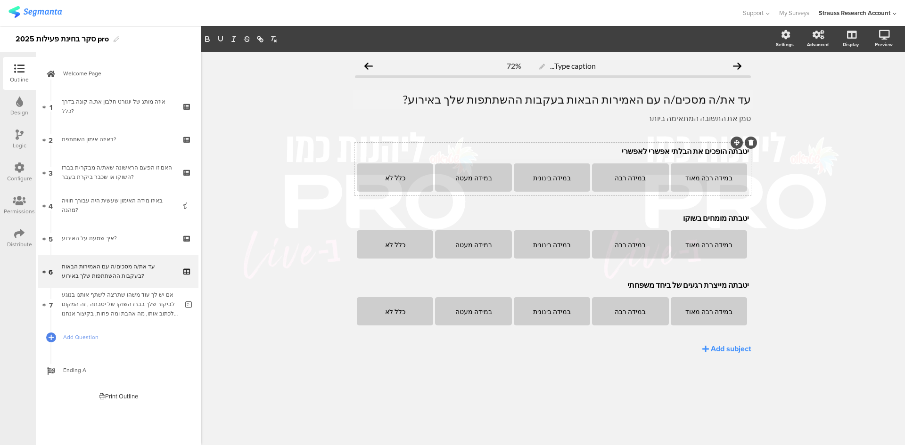
click at [701, 152] on div "יטבתה הופכים את הבלתי אפשרי לאפשרי יטבתה הופכים את הבלתי אפשרי לאפשרי יטבתה הופ…" at bounding box center [552, 151] width 397 height 15
click at [701, 152] on p "יטבתה הופכים את הבלתי אפשרי לאפשרי" at bounding box center [553, 151] width 392 height 9
click at [704, 216] on div "יטבתה מומחים בשוקו יטבתה מומחים בשוקו יטבתה מומחים בשוקו" at bounding box center [552, 218] width 397 height 15
click at [704, 216] on p "יטבתה מומחים בשוקו" at bounding box center [553, 217] width 392 height 9
click at [753, 278] on div at bounding box center [750, 276] width 12 height 12
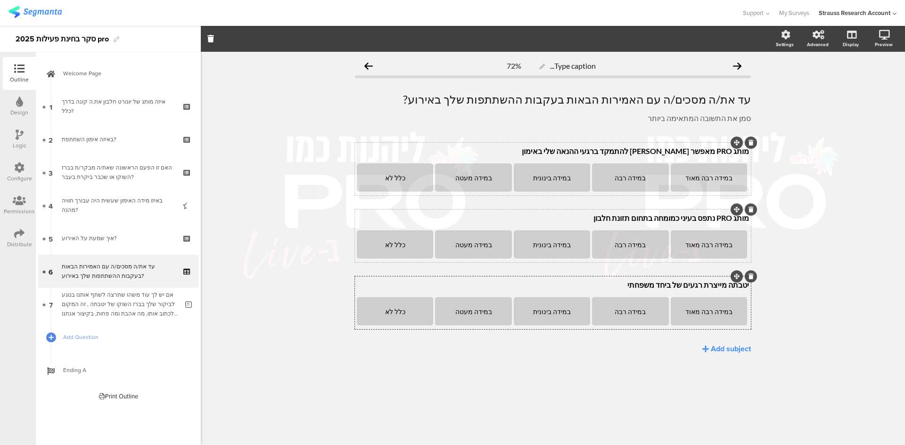
click at [752, 276] on icon at bounding box center [750, 277] width 5 height 6
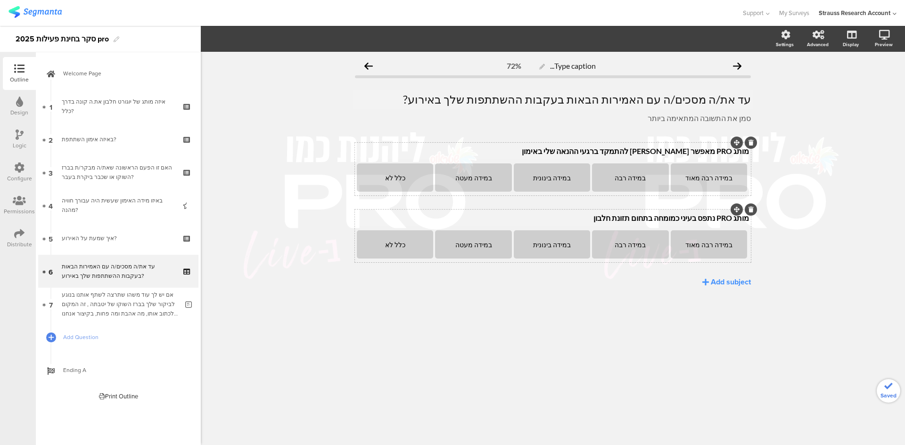
drag, startPoint x: 640, startPoint y: 374, endPoint x: 604, endPoint y: 347, distance: 44.8
click at [638, 371] on div "Type caption... 72% עד את/ה מסכים/ה עם האמירות הבאות בעקבות ההשתתפות שלך באירוע…" at bounding box center [553, 248] width 704 height 393
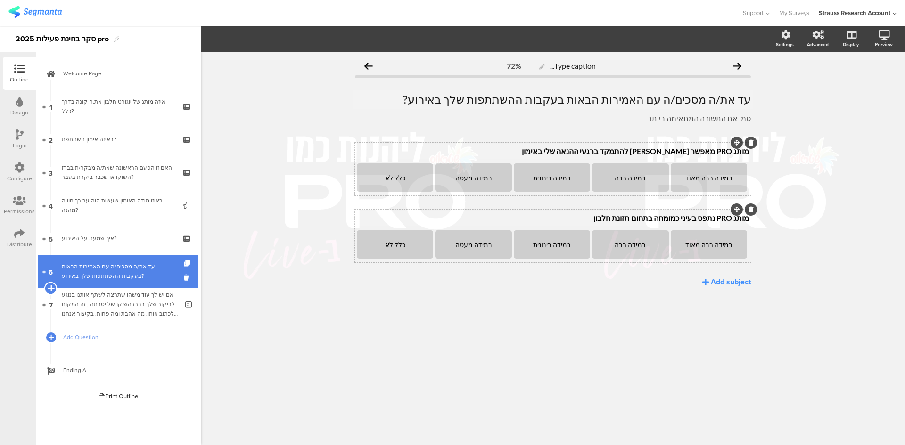
click at [51, 291] on icon at bounding box center [51, 288] width 6 height 8
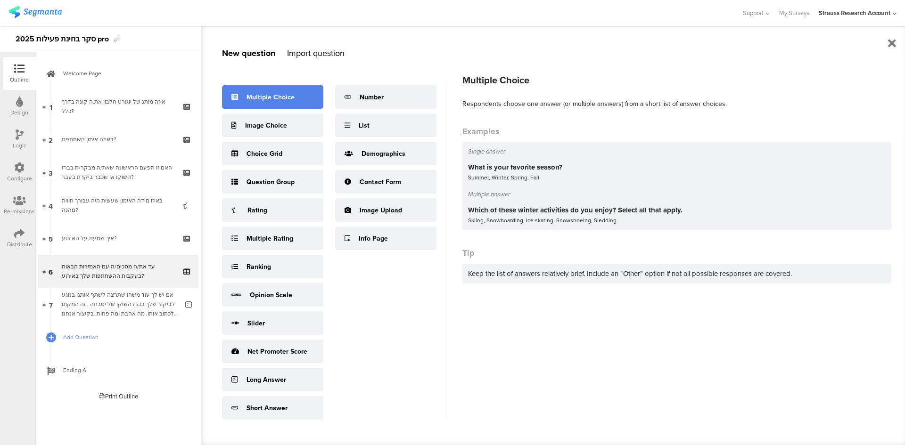
click at [292, 94] on div "Multiple Choice" at bounding box center [270, 97] width 48 height 10
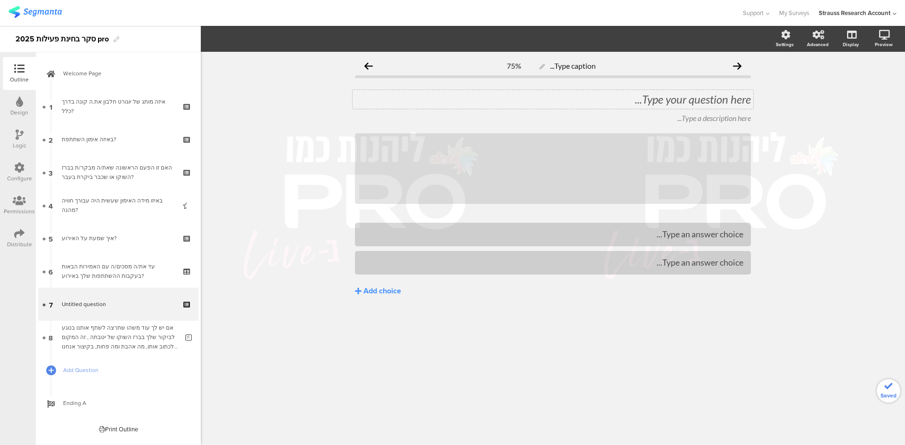
click at [676, 105] on div "Type your question here..." at bounding box center [552, 99] width 401 height 19
click at [363, 292] on div "Add choice" at bounding box center [382, 291] width 38 height 10
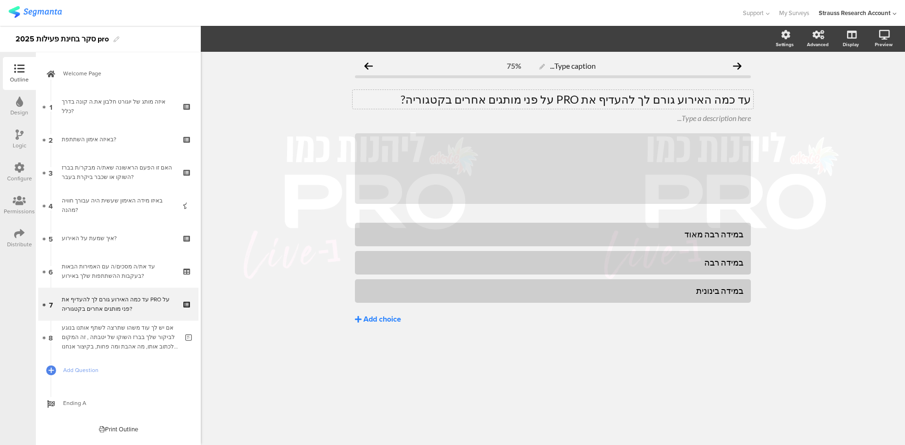
click at [360, 322] on icon at bounding box center [358, 320] width 7 height 8
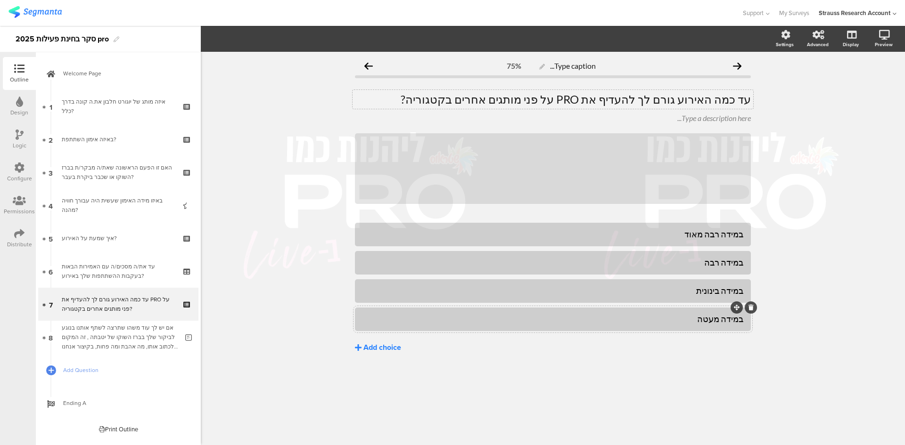
click at [358, 348] on icon at bounding box center [358, 348] width 7 height 8
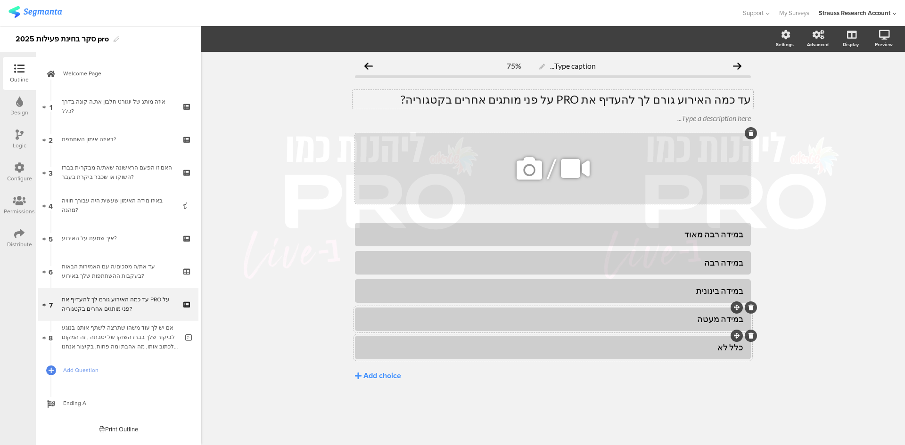
click at [751, 132] on icon at bounding box center [750, 134] width 5 height 6
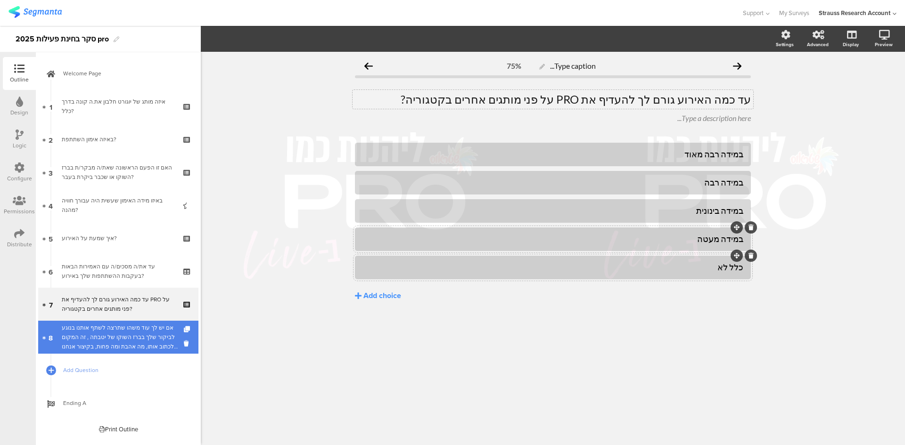
click at [122, 343] on div "אם יש לך עוד משהו שתרצה לשתף אותנו בנוגע לביקור שלך בברז השוקו של יטבתה , זה המ…" at bounding box center [120, 337] width 116 height 28
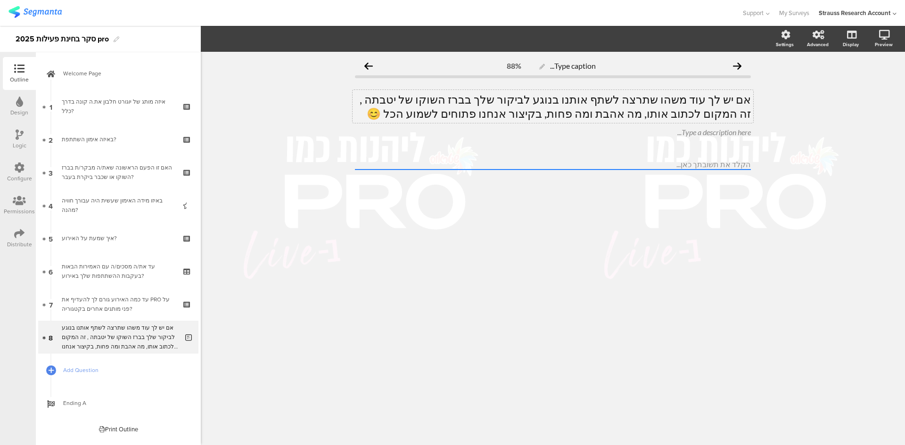
click at [632, 101] on div "אם יש לך עוד משהו שתרצה לשתף אותנו בנוגע לביקור שלך בברז השוקו של יטבתה , זה המ…" at bounding box center [552, 106] width 401 height 33
click at [632, 100] on p "אם יש לך עוד משהו שתרצה לשתף אותנו בנוגע לביקור שלך בברז השוקו של יטבתה , זה המ…" at bounding box center [553, 106] width 396 height 28
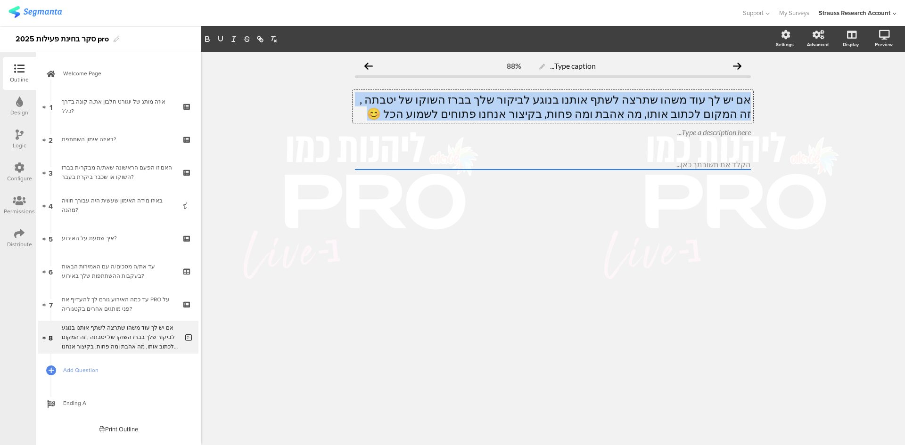
click at [632, 100] on p "אם יש לך עוד משהו שתרצה לשתף אותנו בנוגע לביקור שלך בברז השוקו של יטבתה , זה המ…" at bounding box center [553, 106] width 396 height 28
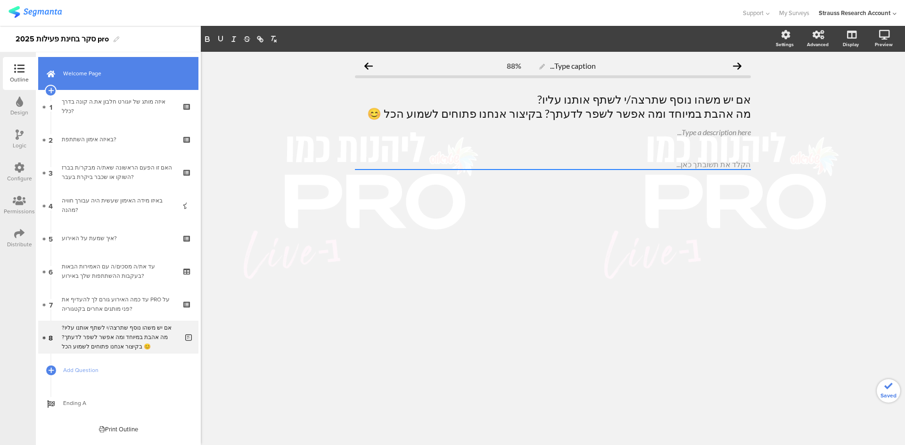
click at [140, 83] on link "Welcome Page" at bounding box center [118, 73] width 160 height 33
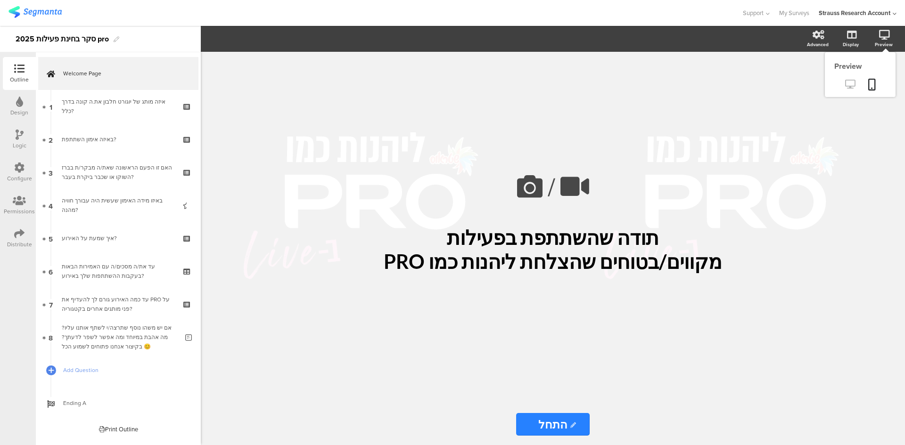
click at [850, 82] on icon at bounding box center [850, 84] width 10 height 9
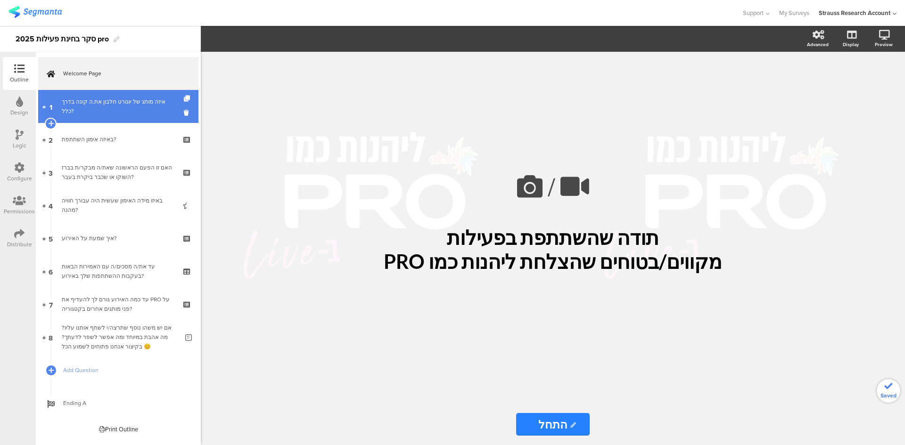
click at [122, 106] on div "איזה מותג של יוגורט חלבון את.ה קונה בדרך כלל?" at bounding box center [118, 106] width 113 height 19
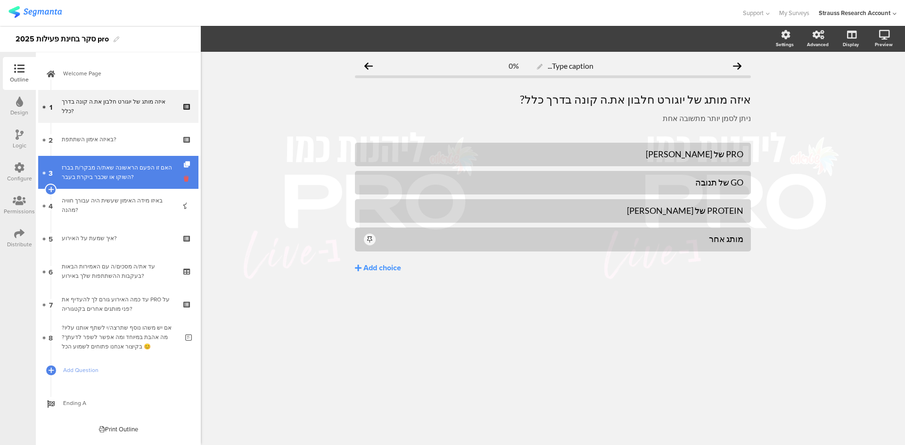
click at [187, 180] on icon at bounding box center [188, 178] width 8 height 9
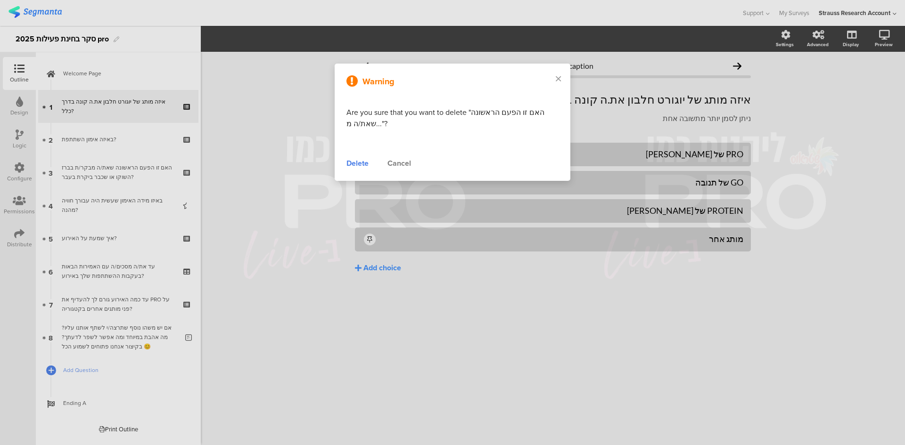
click at [364, 163] on div "Delete" at bounding box center [357, 163] width 22 height 11
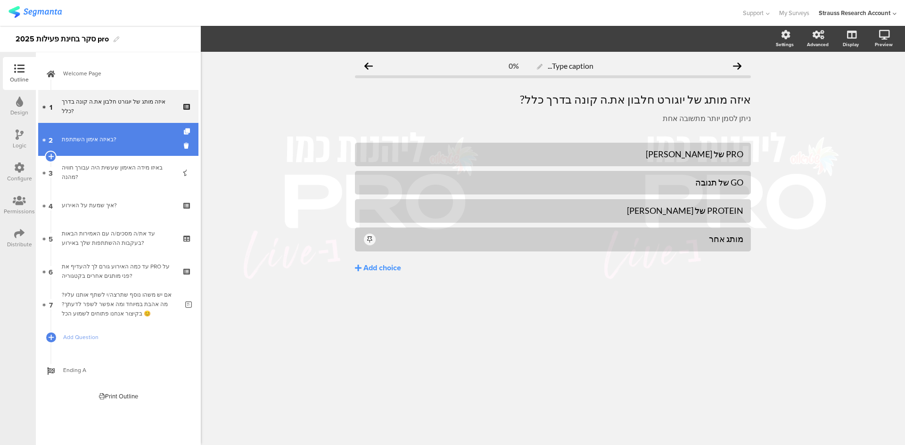
click at [100, 141] on div "באיזה אימון השתתפת?" at bounding box center [118, 139] width 113 height 9
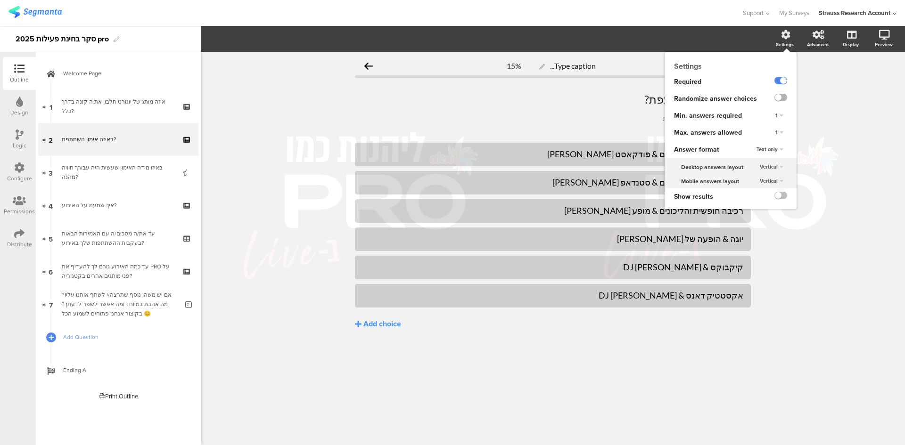
click at [778, 96] on label at bounding box center [780, 98] width 13 height 8
click at [0, 0] on input "checkbox" at bounding box center [0, 0] width 0 height 0
click at [780, 133] on div "1" at bounding box center [779, 132] width 16 height 11
click at [756, 208] on div "7" at bounding box center [766, 211] width 56 height 10
drag, startPoint x: 239, startPoint y: 143, endPoint x: 260, endPoint y: 70, distance: 75.9
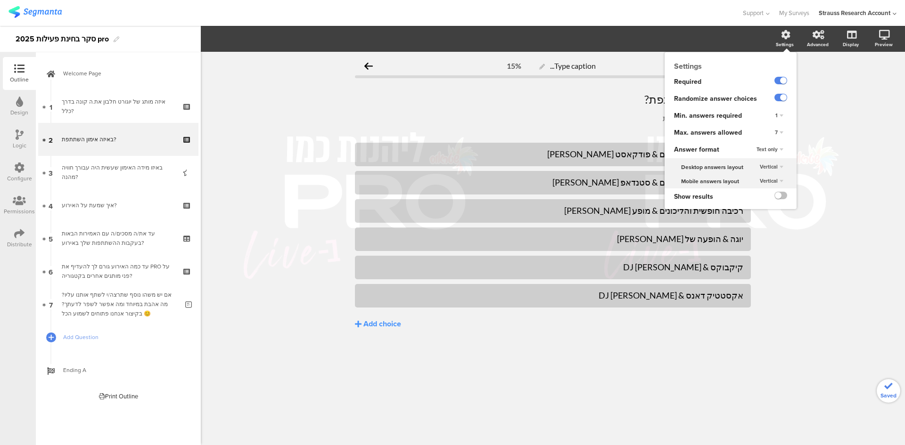
click at [242, 140] on div "Type caption... 15% באיזה אימון השתתפת? באיזה אימון השתתפת? ניתן לסמן יותר מתשו…" at bounding box center [553, 248] width 704 height 393
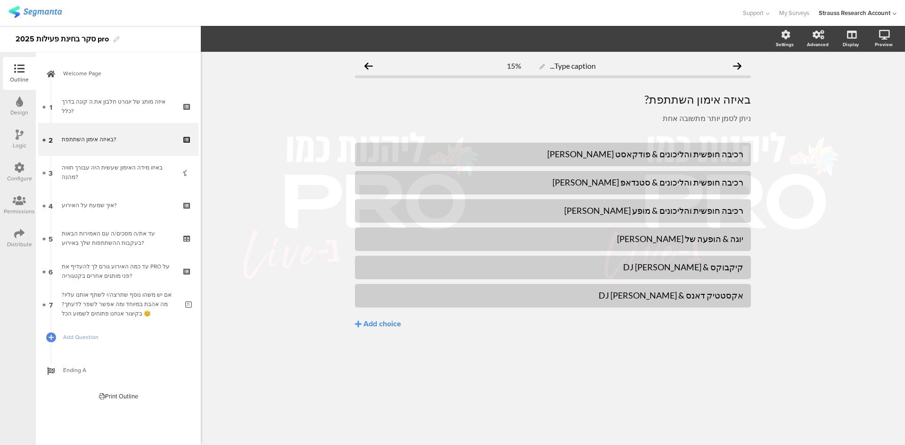
click at [800, 170] on div "Type caption... 15% באיזה אימון השתתפת? באיזה אימון השתתפת? ניתן לסמן יותר מתשו…" at bounding box center [553, 248] width 704 height 393
click at [853, 82] on icon at bounding box center [850, 84] width 10 height 9
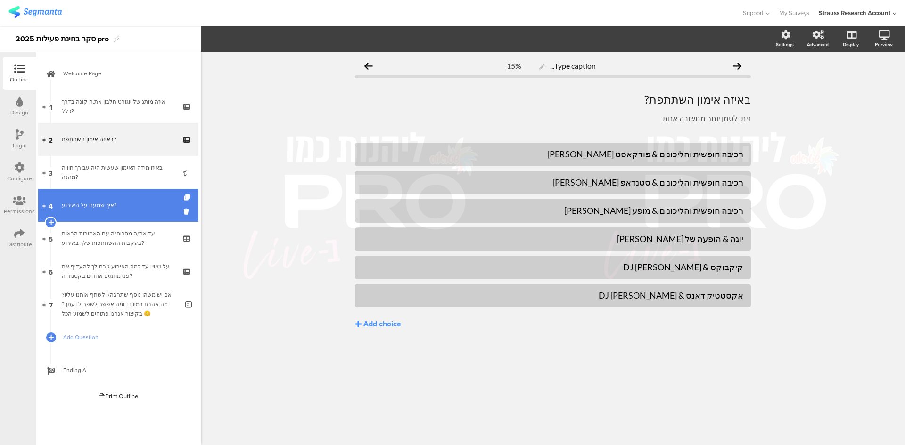
click at [141, 216] on link "4 איך שמעת על האירוע?" at bounding box center [118, 205] width 160 height 33
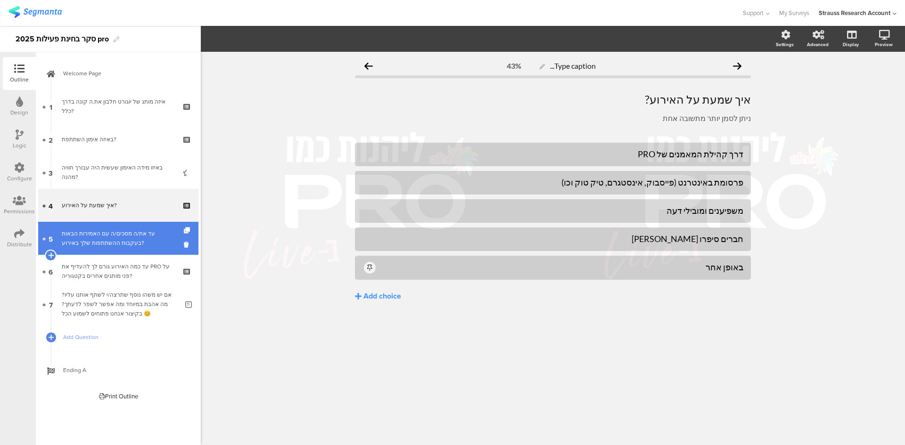
click at [107, 243] on div "עד את/ה מסכים/ה עם האמירות הבאות בעקבות ההשתתפות שלך באירוע?" at bounding box center [118, 238] width 113 height 19
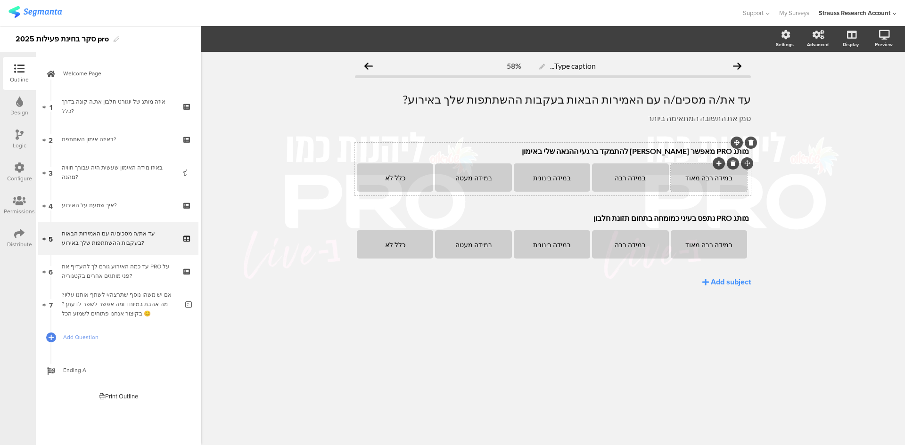
click at [715, 180] on div "במידה רבה מאוד" at bounding box center [709, 178] width 74 height 8
click at [738, 102] on div "עד את/ה מסכים/ה עם האמירות הבאות בעקבות ההשתתפות שלך באירוע? עד את/ה מסכים/ה עם…" at bounding box center [552, 99] width 401 height 19
drag, startPoint x: 740, startPoint y: 99, endPoint x: 752, endPoint y: 98, distance: 11.8
click at [752, 98] on div "עד את/ה מסכים/ה עם האמירות הבאות בעקבות ההשתתפות שלך באירוע? עד את/ה מסכים/ה עם…" at bounding box center [552, 99] width 401 height 19
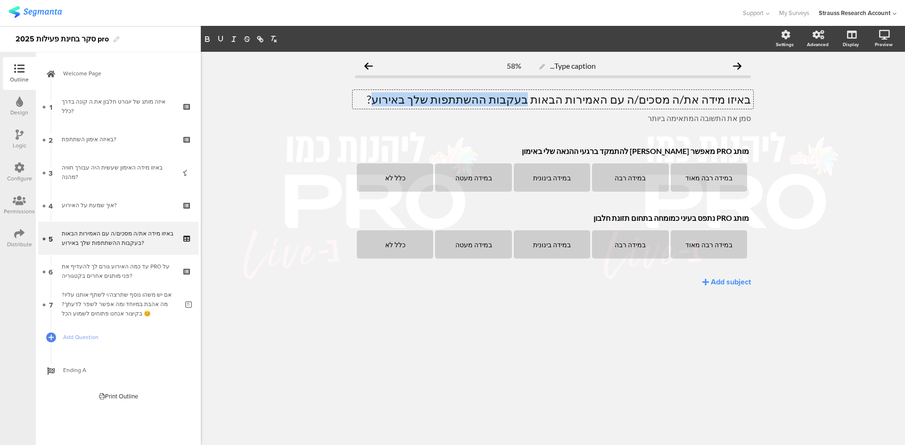
drag, startPoint x: 572, startPoint y: 100, endPoint x: 450, endPoint y: 95, distance: 123.1
click at [450, 95] on p "באיזו מידה את/ה מסכים/ה עם האמירות הבאות בעקבות ההשתתפות שלך באירוע?" at bounding box center [553, 99] width 396 height 14
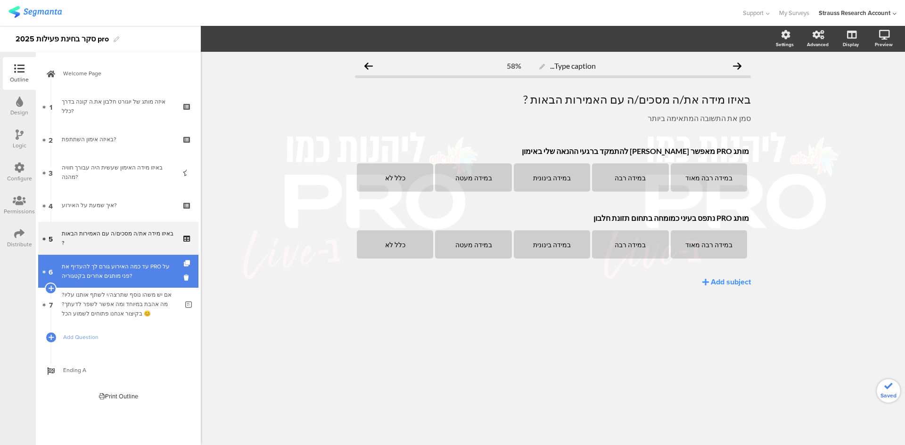
click at [102, 277] on div "עד כמה האירוע גורם לך להעדיף את PRO על פני מותגים אחרים בקטגוריה?" at bounding box center [118, 271] width 113 height 19
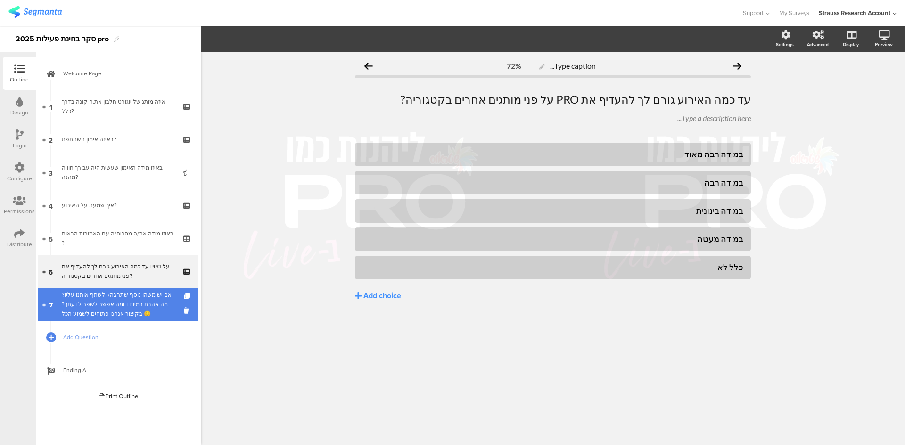
click at [153, 302] on div "אם יש משהו נוסף שתרצה/י לשתף אותנו עליו?מה אהבת במיוחד ומה אפשר לשפר לדעתך? בקי…" at bounding box center [120, 304] width 116 height 28
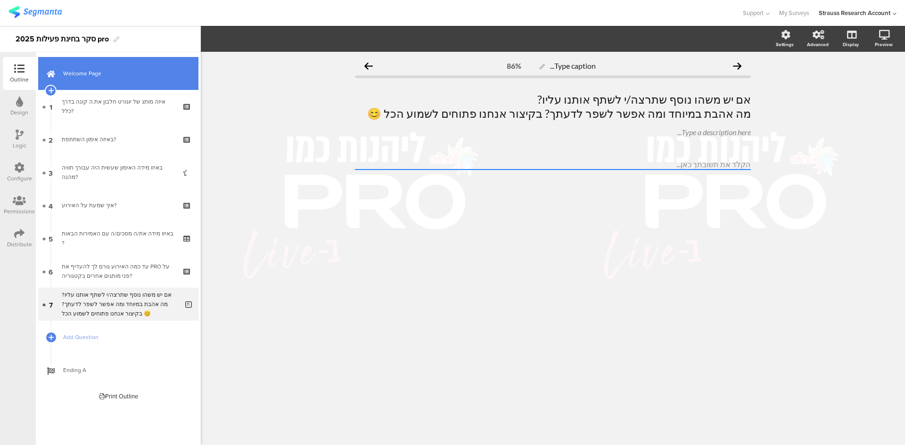
click at [121, 71] on span "Welcome Page" at bounding box center [123, 73] width 121 height 9
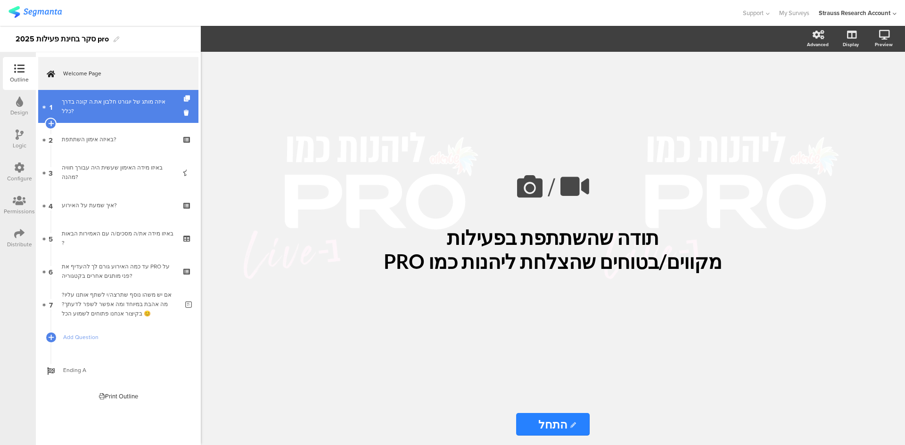
click at [137, 119] on link "1 איזה מותג של [PERSON_NAME] חלבון את.ה קונה בדרך כלל?" at bounding box center [118, 106] width 160 height 33
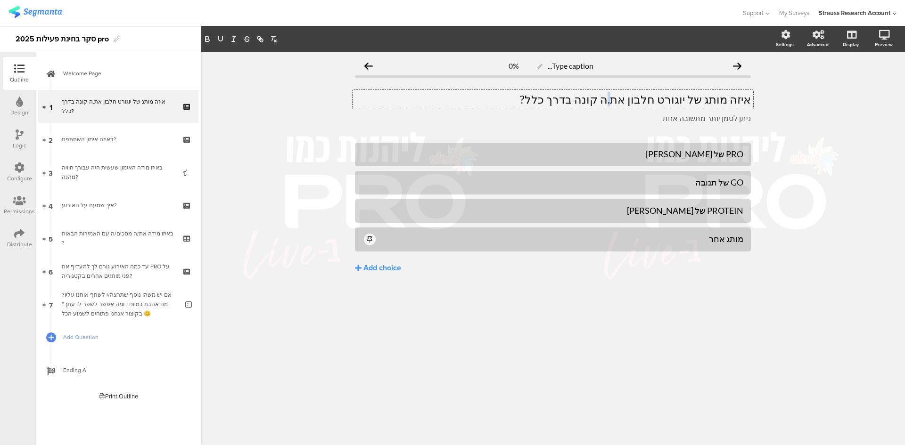
click at [636, 100] on div "איזה מותג של יוגורט חלבון את.ה קונה בדרך כלל? איזה מותג של [PERSON_NAME] חלבון …" at bounding box center [552, 99] width 401 height 19
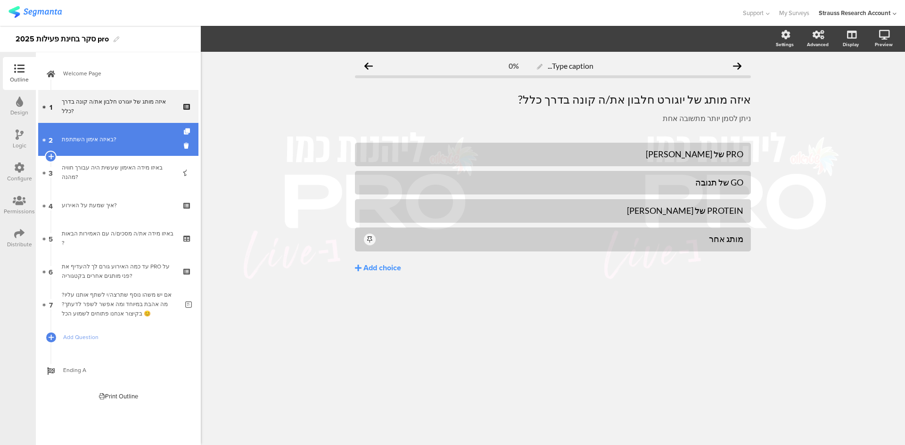
click at [139, 141] on div "באיזה אימון השתתפת?" at bounding box center [118, 139] width 113 height 9
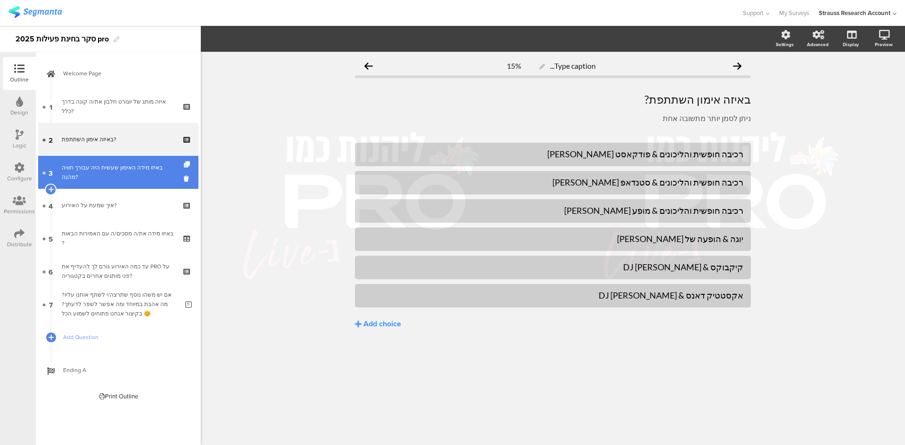
click at [156, 178] on link "3 באיזו מידה האימון שעשית היה עבורך חוויה מהנה?" at bounding box center [118, 172] width 160 height 33
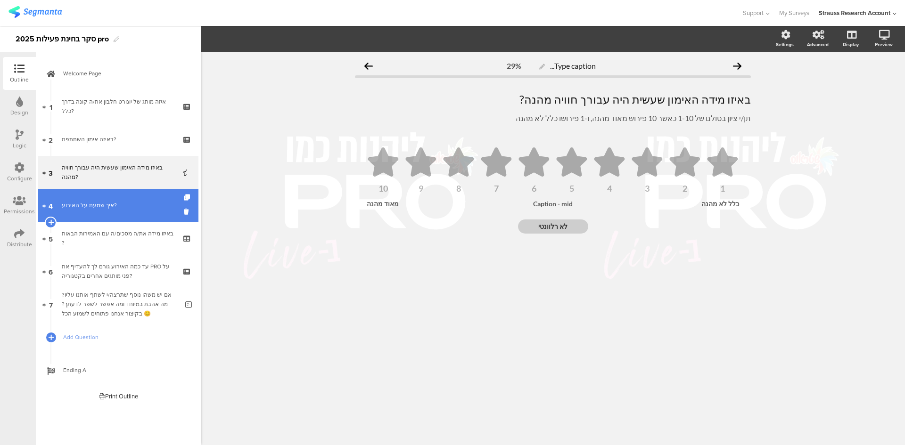
click at [158, 200] on link "4 איך שמעת על האירוע?" at bounding box center [118, 205] width 160 height 33
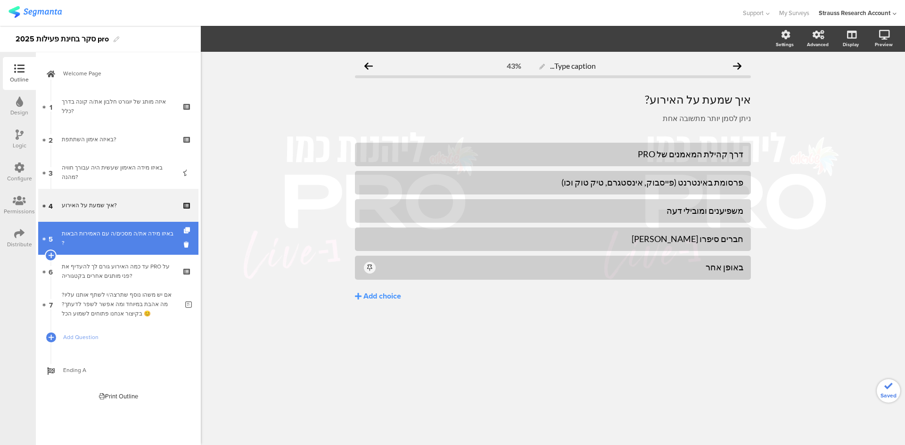
click at [137, 231] on link "5 באיזו מידה את/ה מסכים/ה עם האמירות הבאות ?" at bounding box center [118, 238] width 160 height 33
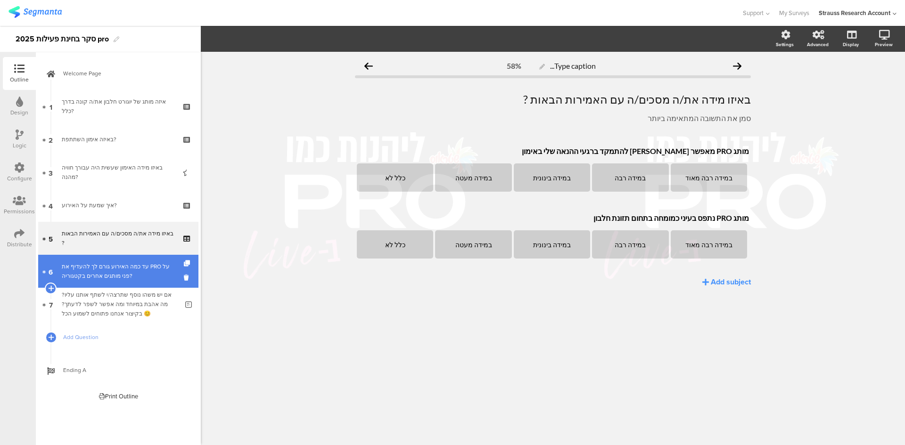
click at [125, 269] on div "עד כמה האירוע גורם לך להעדיף את PRO על פני מותגים אחרים בקטגוריה?" at bounding box center [118, 271] width 113 height 19
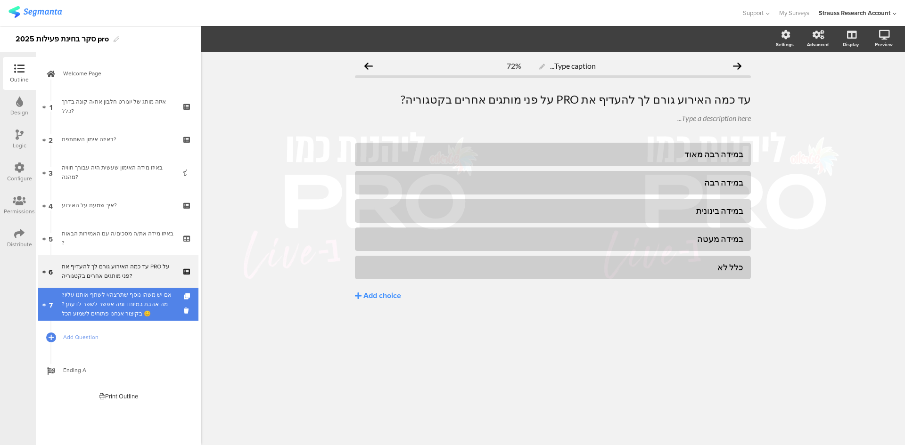
click at [129, 299] on div "אם יש משהו נוסף שתרצה/י לשתף אותנו עליו?מה אהבת במיוחד ומה אפשר לשפר לדעתך? בקי…" at bounding box center [120, 304] width 116 height 28
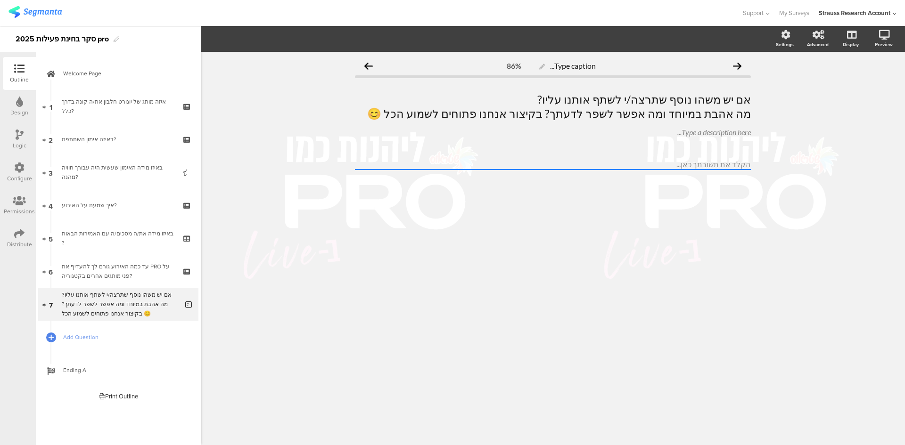
click at [21, 234] on icon at bounding box center [19, 234] width 10 height 10
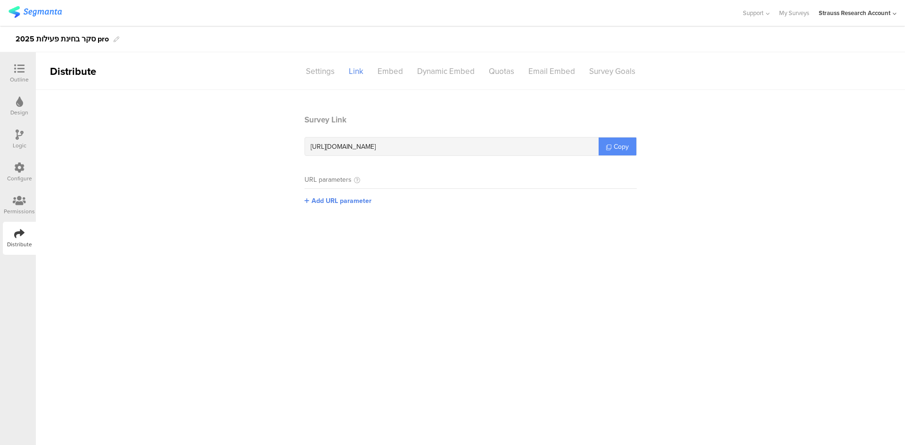
click at [621, 144] on span "Copy" at bounding box center [620, 147] width 15 height 10
drag, startPoint x: 22, startPoint y: 67, endPoint x: 29, endPoint y: 64, distance: 7.4
click at [22, 66] on icon at bounding box center [19, 69] width 10 height 10
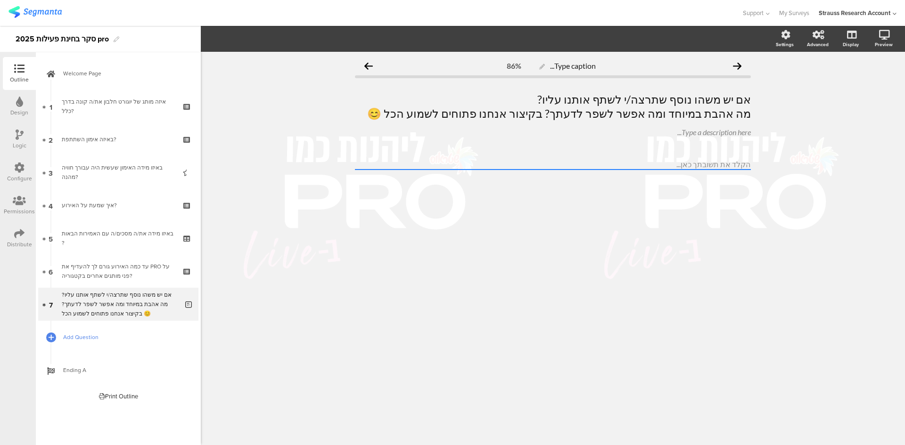
click at [78, 336] on span "Add Question" at bounding box center [123, 337] width 121 height 9
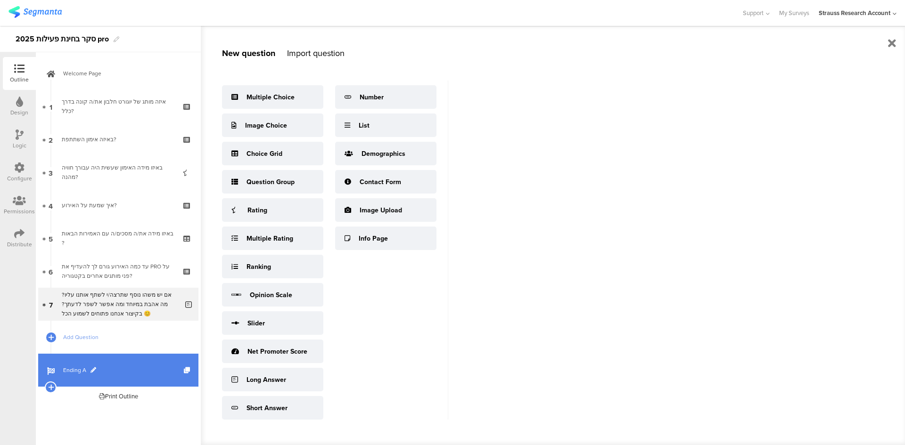
click at [85, 365] on link "Ending A" at bounding box center [118, 370] width 160 height 33
